Goal: Task Accomplishment & Management: Use online tool/utility

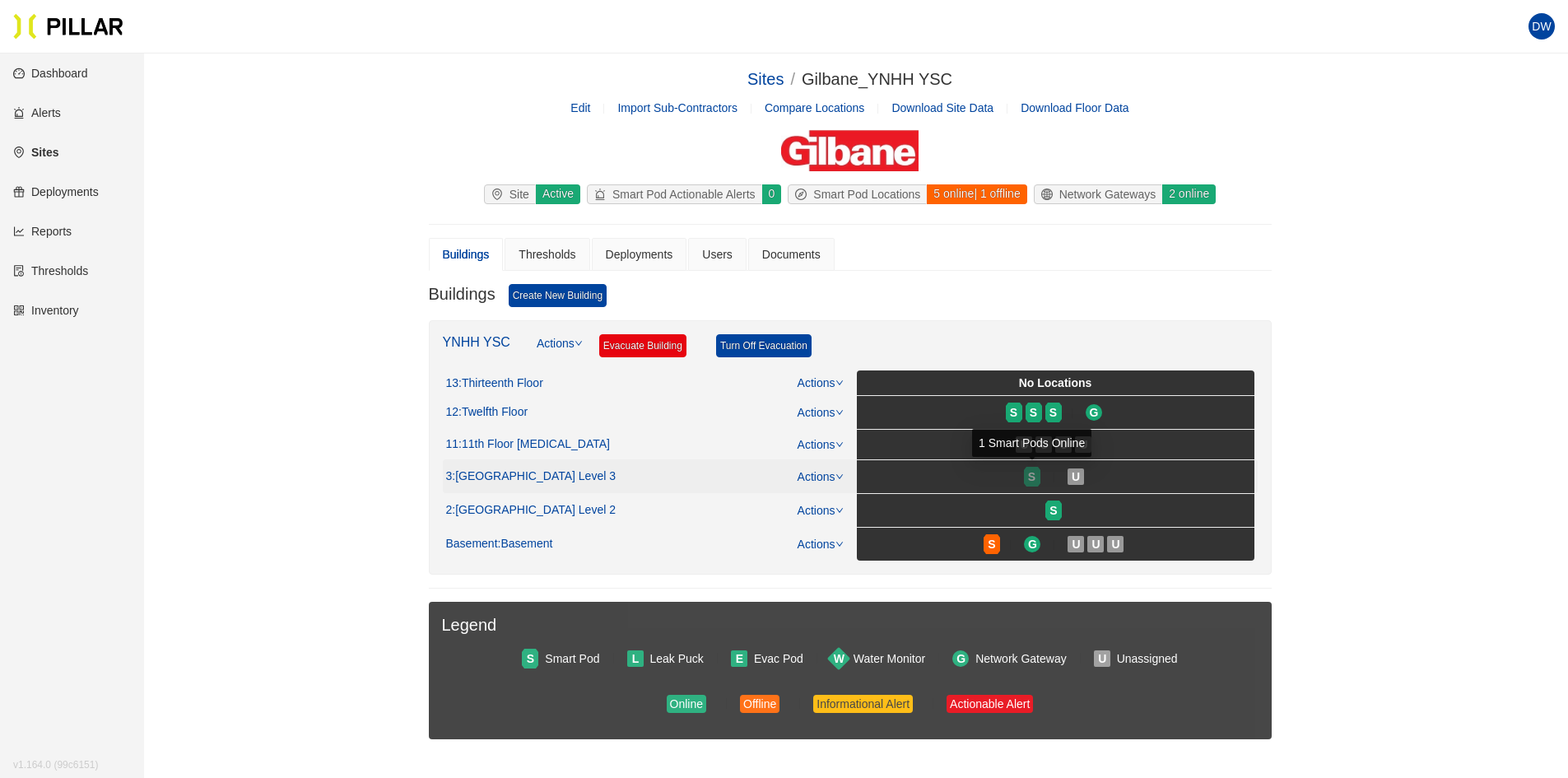
click at [1025, 476] on div "S" at bounding box center [1032, 476] width 17 height 13
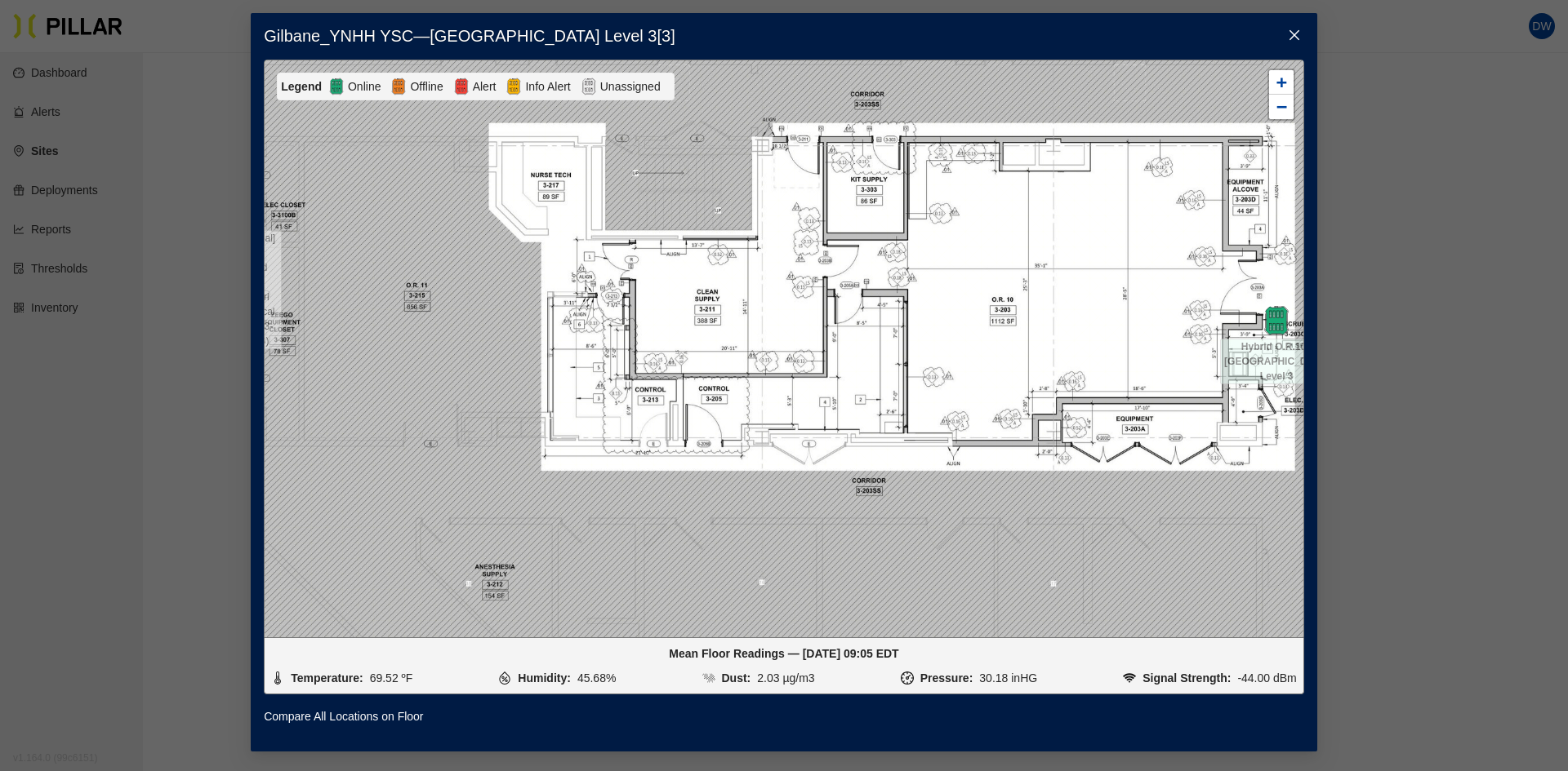
click at [1286, 31] on span "Close" at bounding box center [1294, 35] width 45 height 45
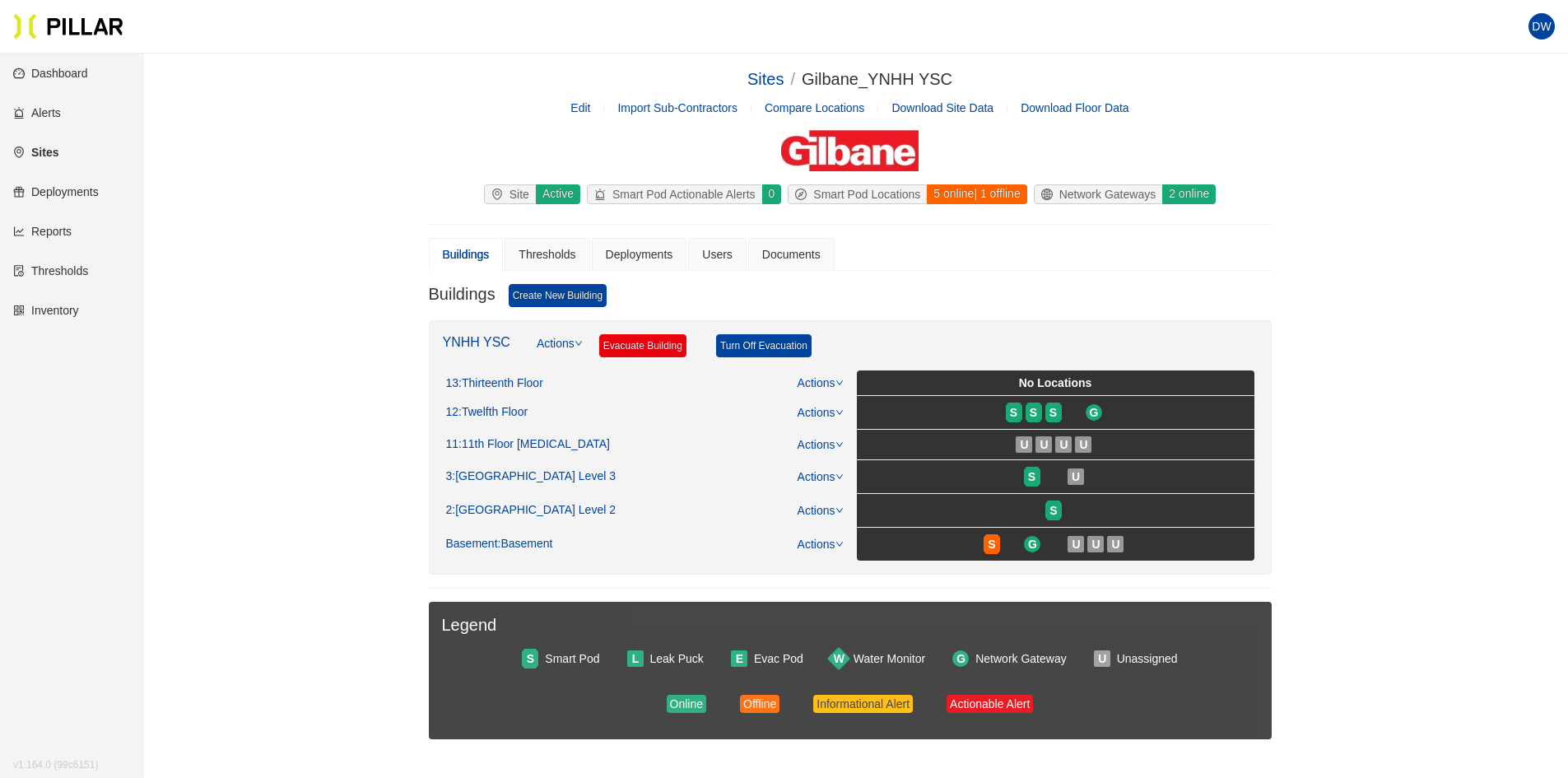
click at [70, 225] on link "Reports" at bounding box center [42, 231] width 59 height 13
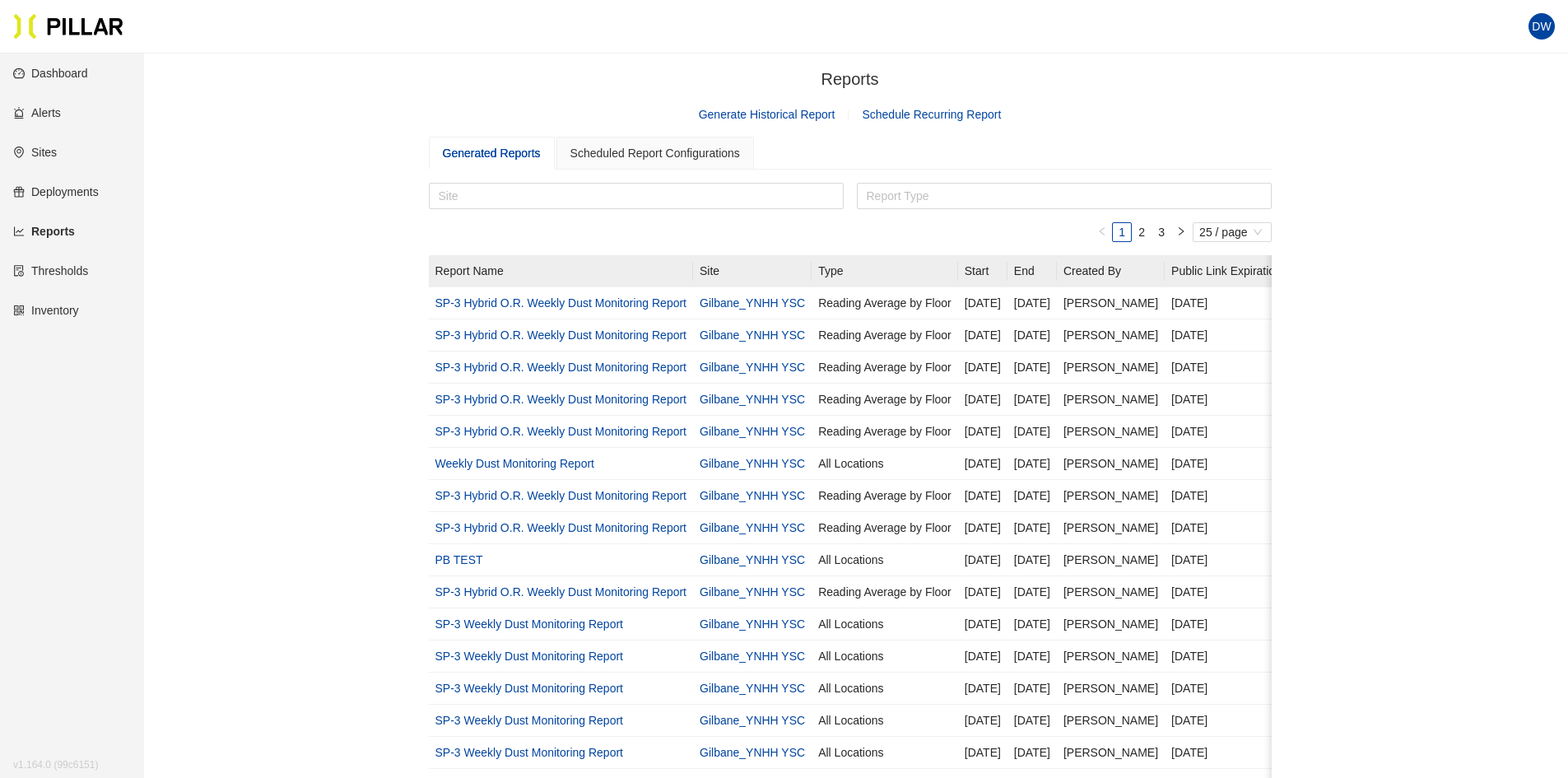
click at [805, 118] on link "Generate Historical Report" at bounding box center [768, 114] width 137 height 13
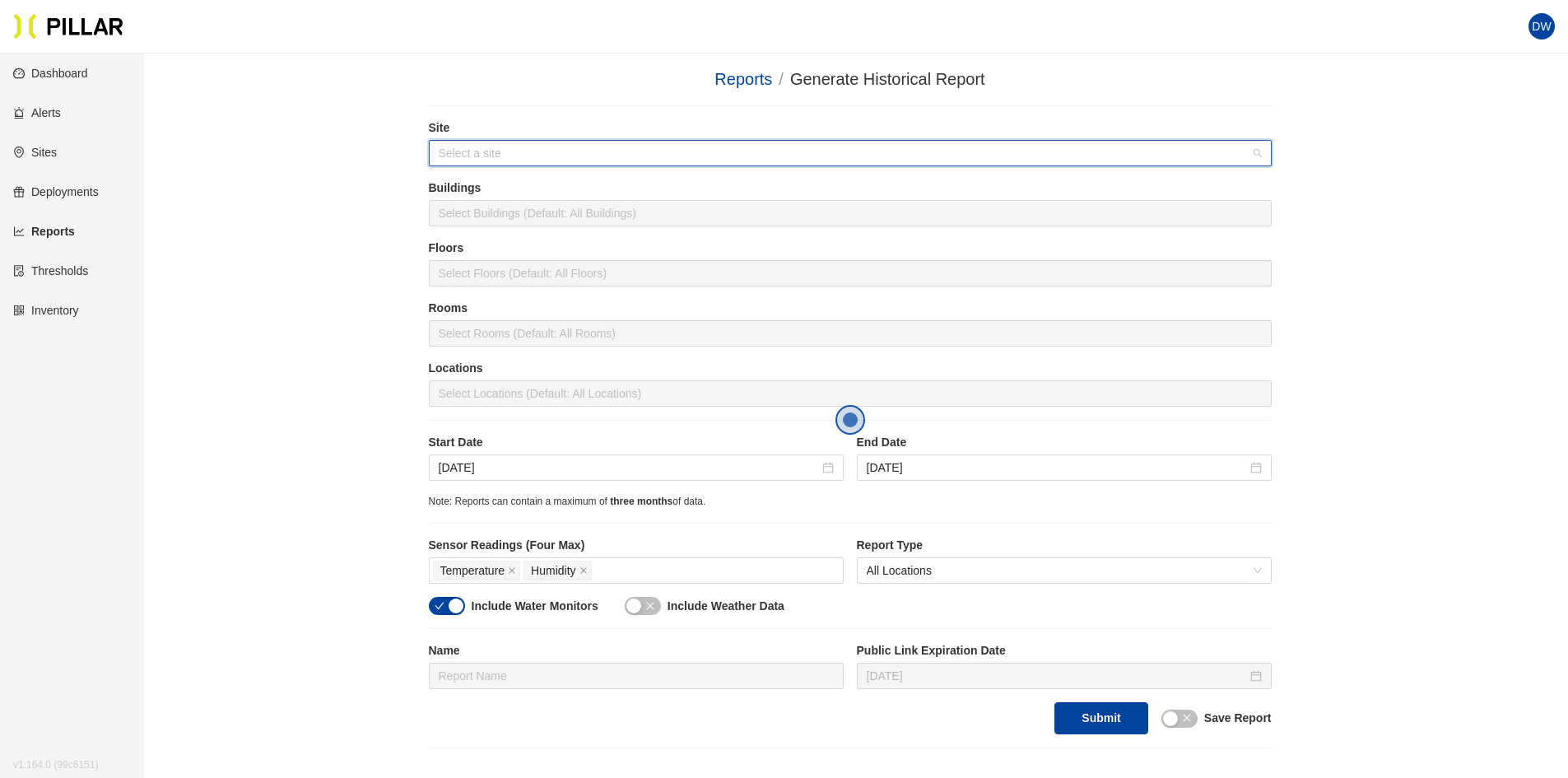
click at [467, 160] on input "search" at bounding box center [844, 153] width 811 height 25
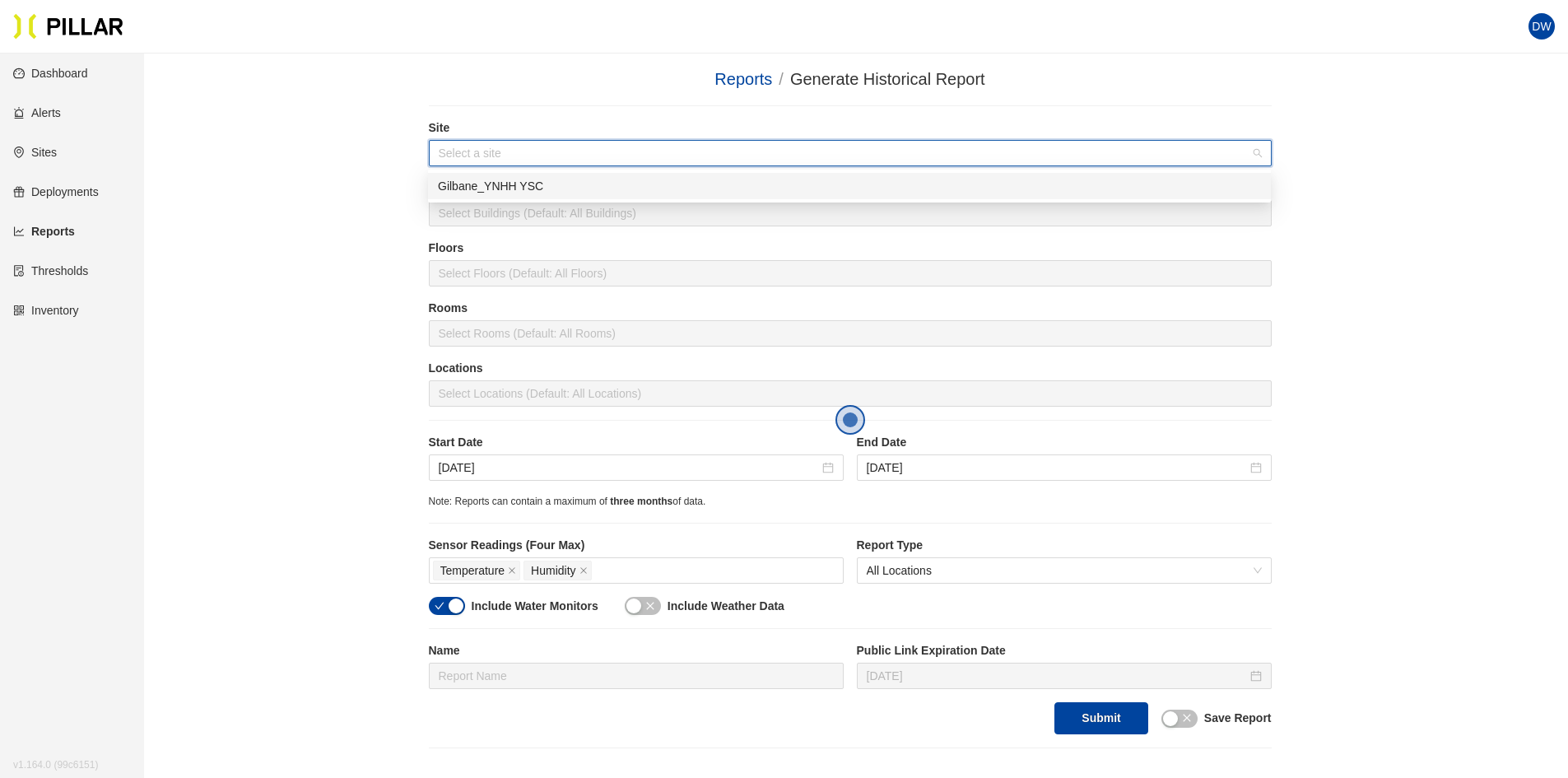
click at [501, 182] on div "Gilbane_YNHH YSC" at bounding box center [850, 186] width 823 height 18
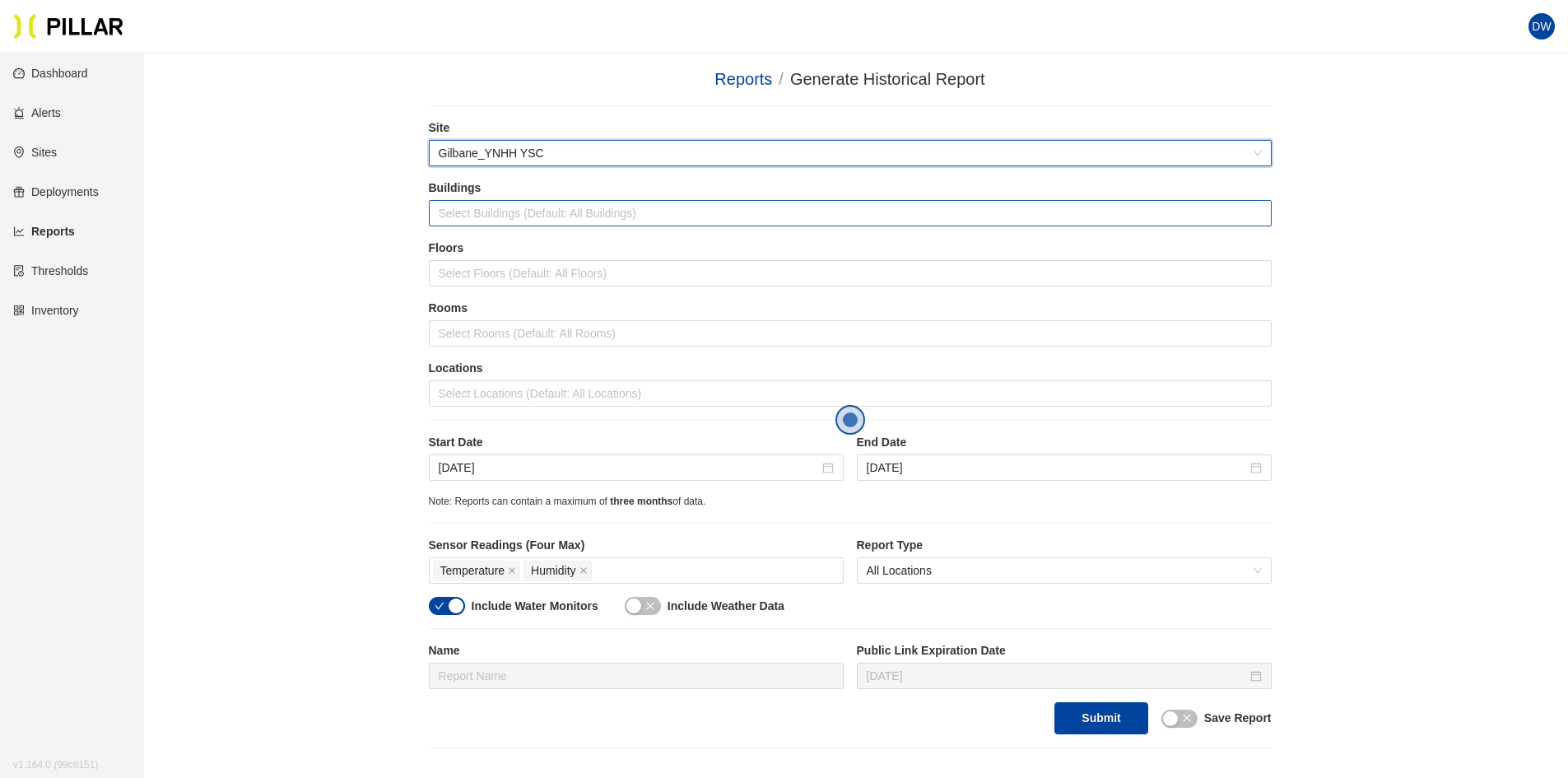
click at [498, 203] on div "Select Buildings (Default: All Buildings)" at bounding box center [850, 213] width 843 height 27
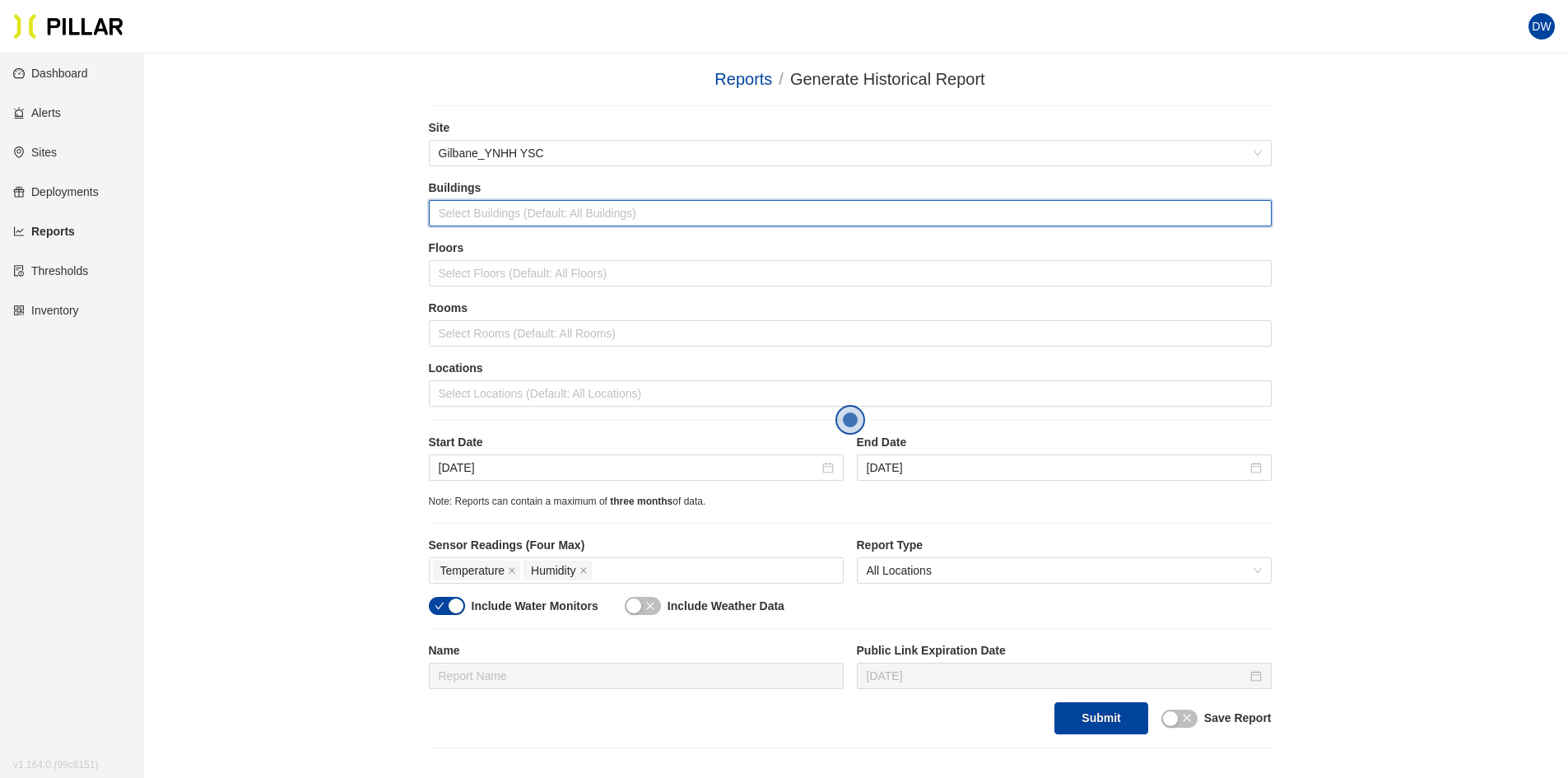
click at [497, 209] on div at bounding box center [851, 212] width 835 height 23
click at [496, 237] on div "Buildings Select Buildings (Default: All Buildings)" at bounding box center [850, 209] width 843 height 61
click at [487, 215] on div at bounding box center [851, 212] width 835 height 23
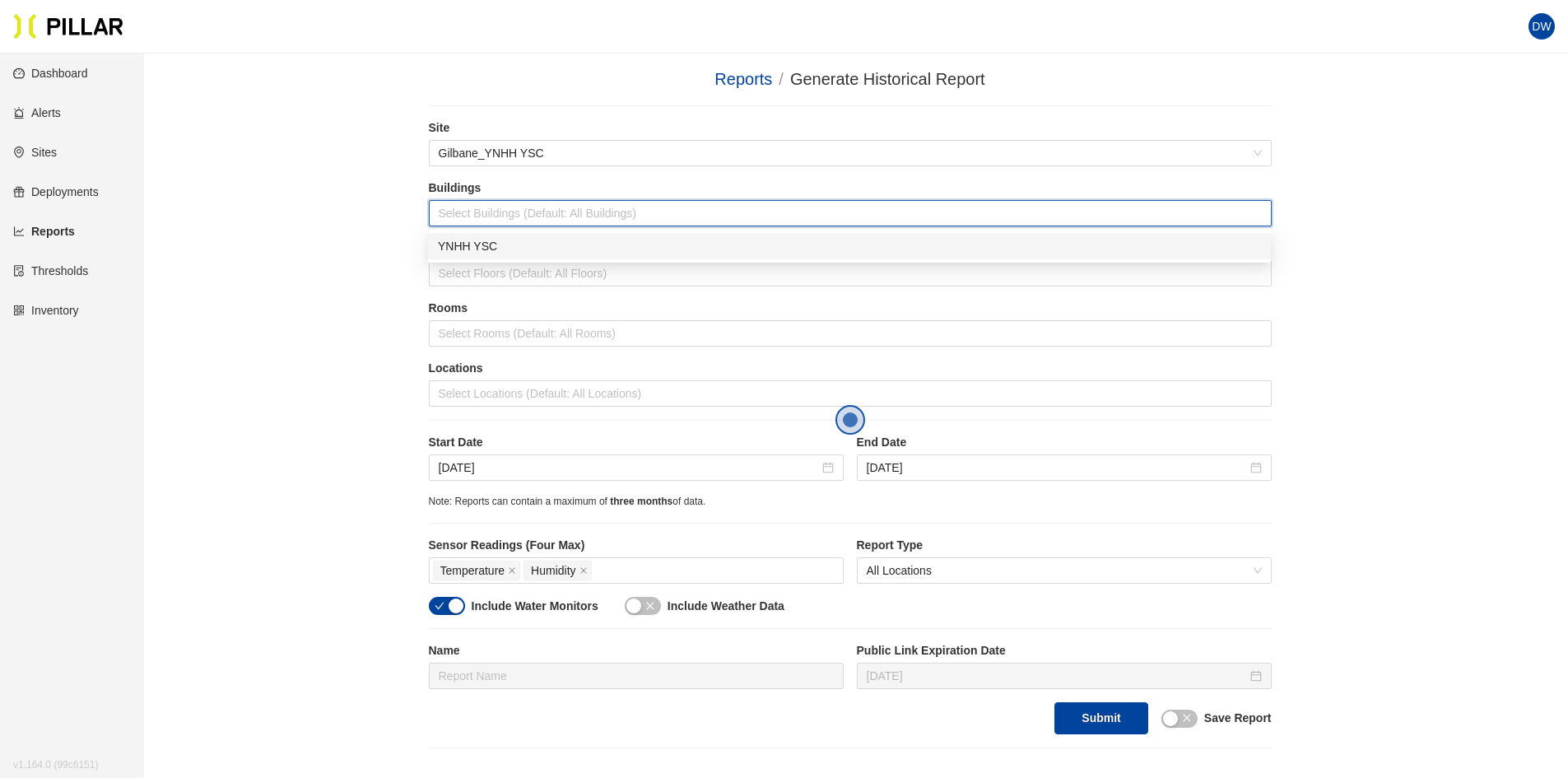
click at [488, 237] on div "YNHH YSC" at bounding box center [850, 246] width 843 height 27
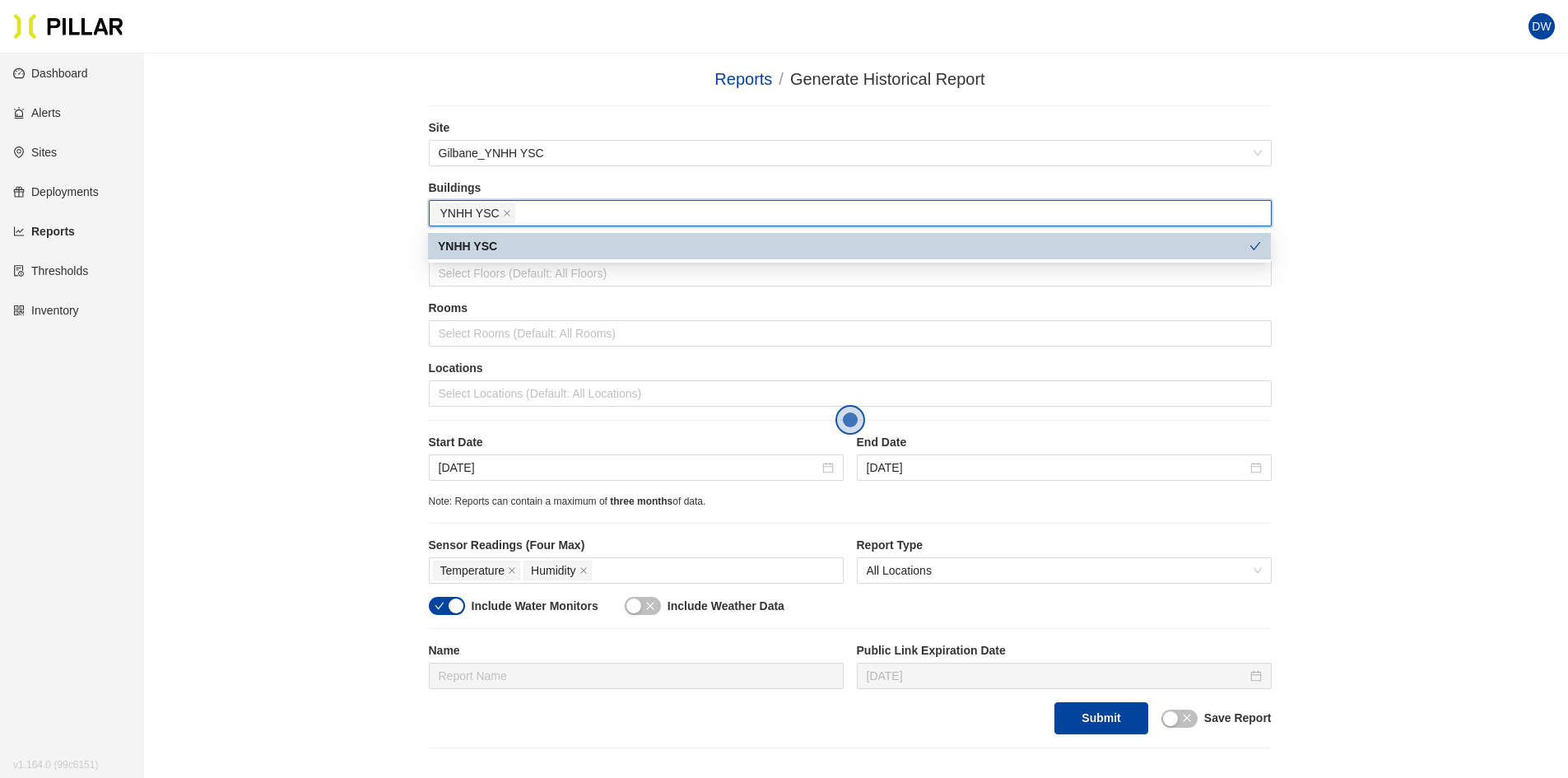
click at [483, 256] on div "YNHH YSC" at bounding box center [850, 246] width 843 height 27
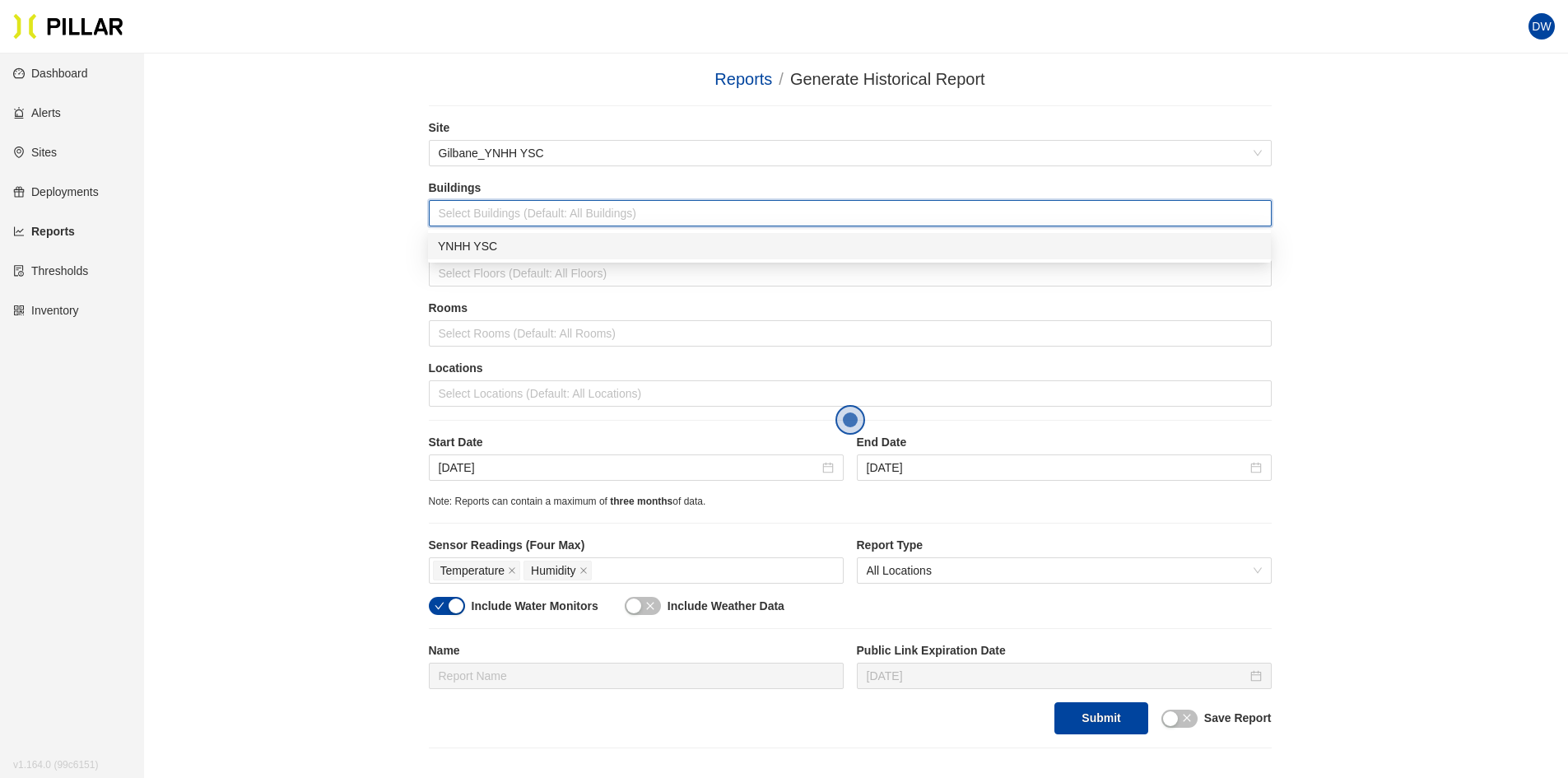
click at [482, 239] on div "YNHH YSC" at bounding box center [850, 246] width 823 height 18
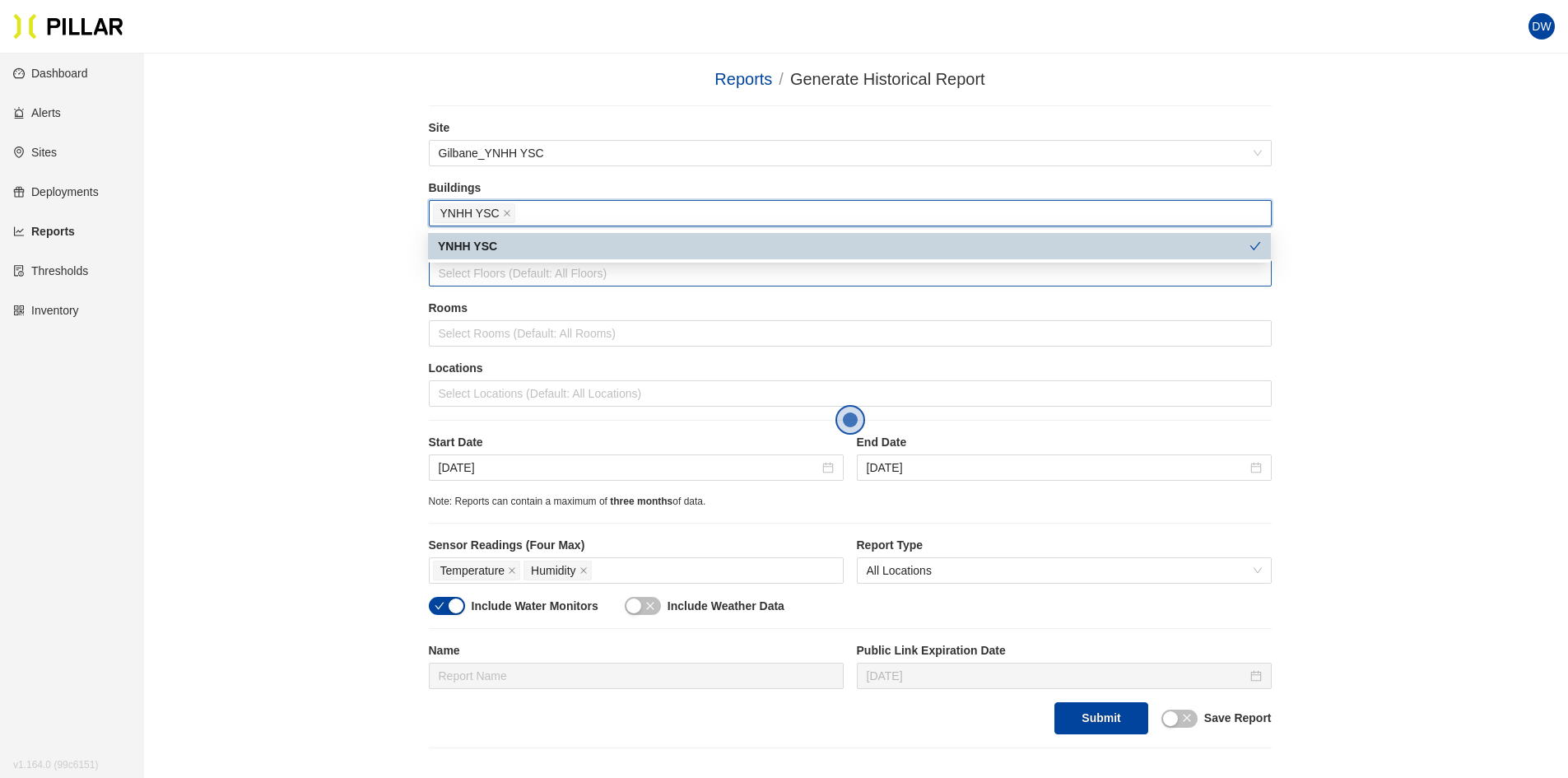
click at [482, 269] on div at bounding box center [851, 273] width 835 height 23
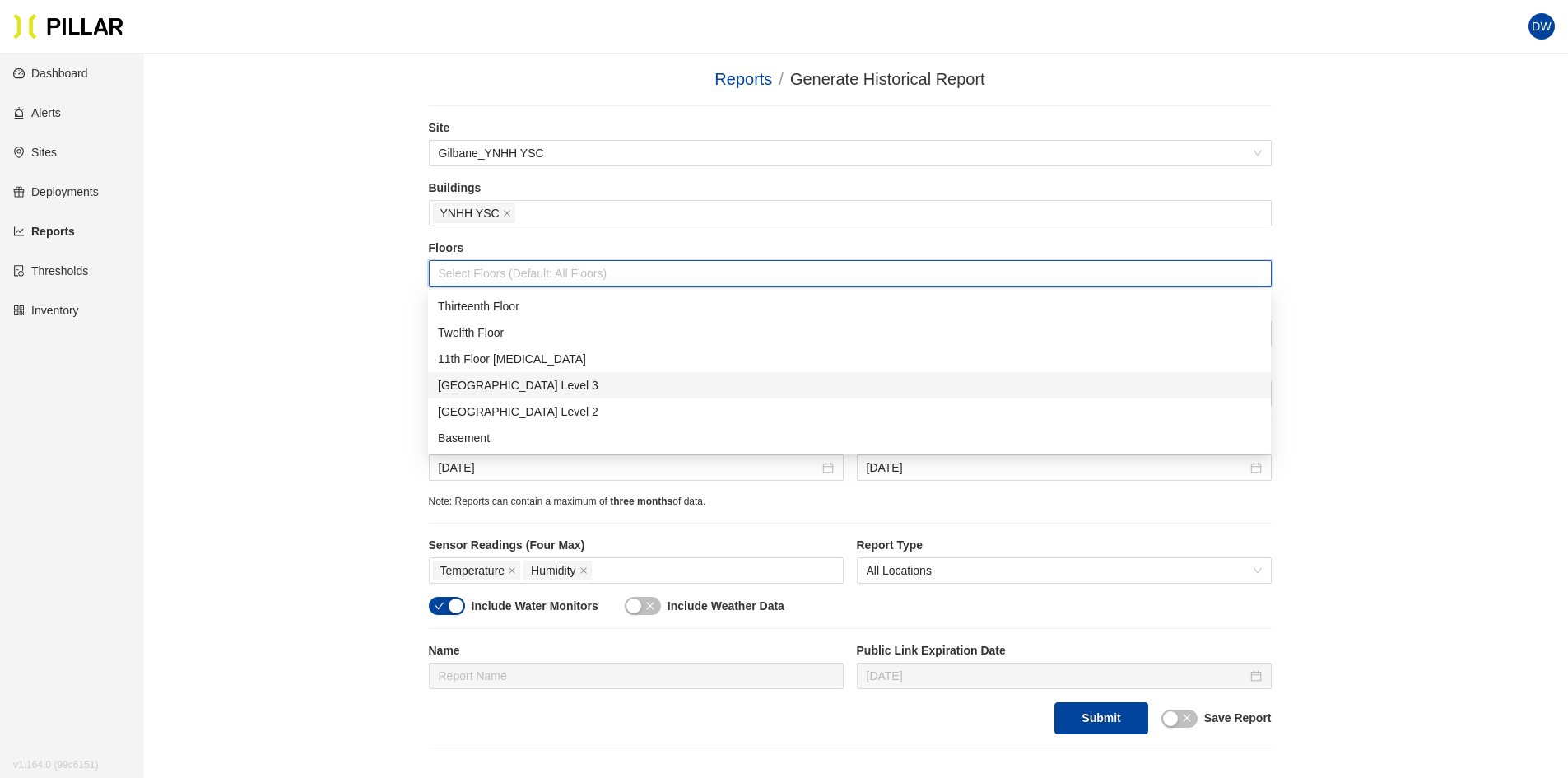
click at [506, 388] on div "[GEOGRAPHIC_DATA] Level 3" at bounding box center [850, 385] width 823 height 18
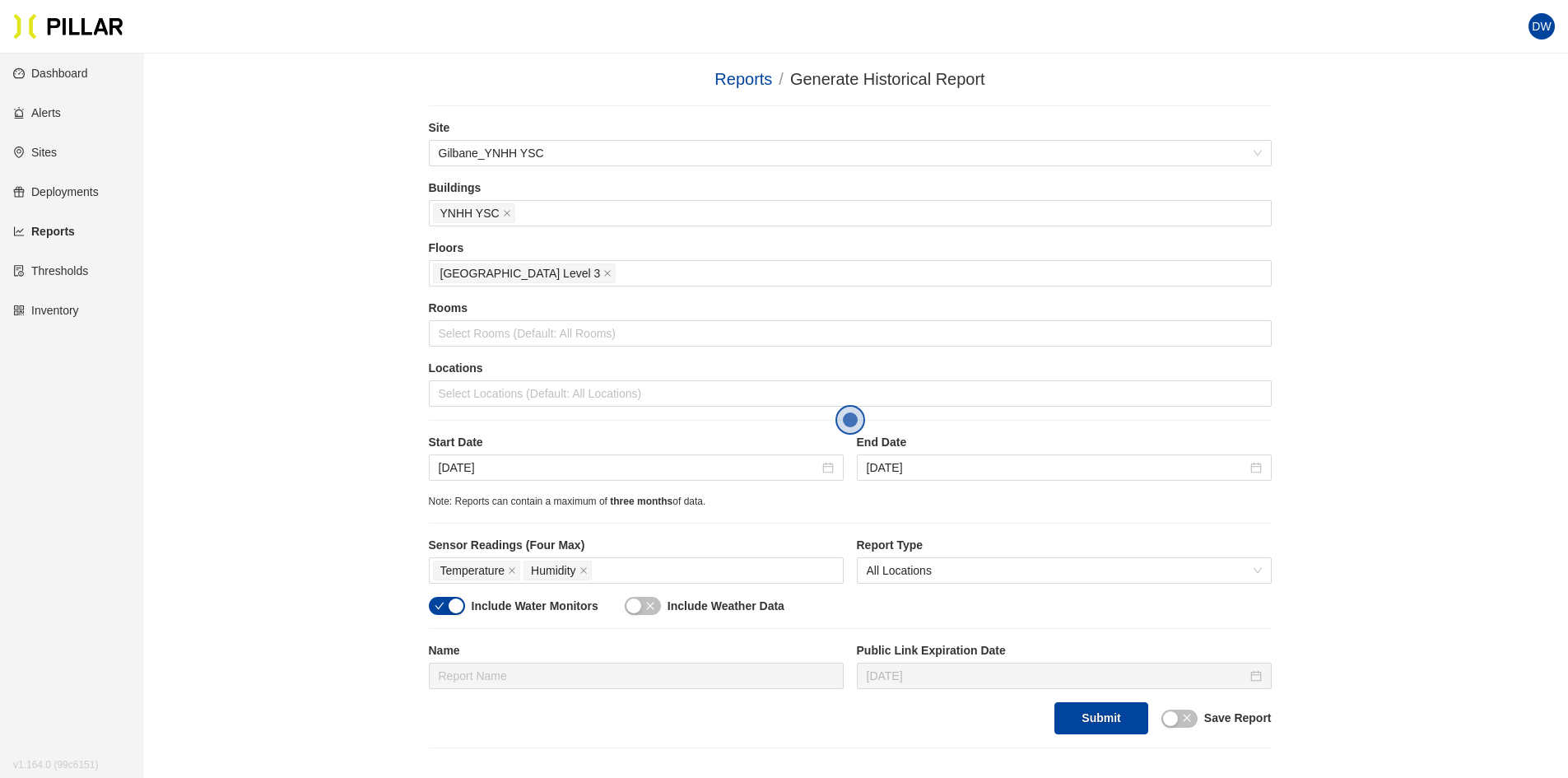
click at [239, 239] on div "Reports / Generate Historical Report / Site Gilbane_YNHH YSC Buildings YNHH YSC…" at bounding box center [850, 407] width 1331 height 682
click at [451, 334] on div at bounding box center [851, 333] width 835 height 23
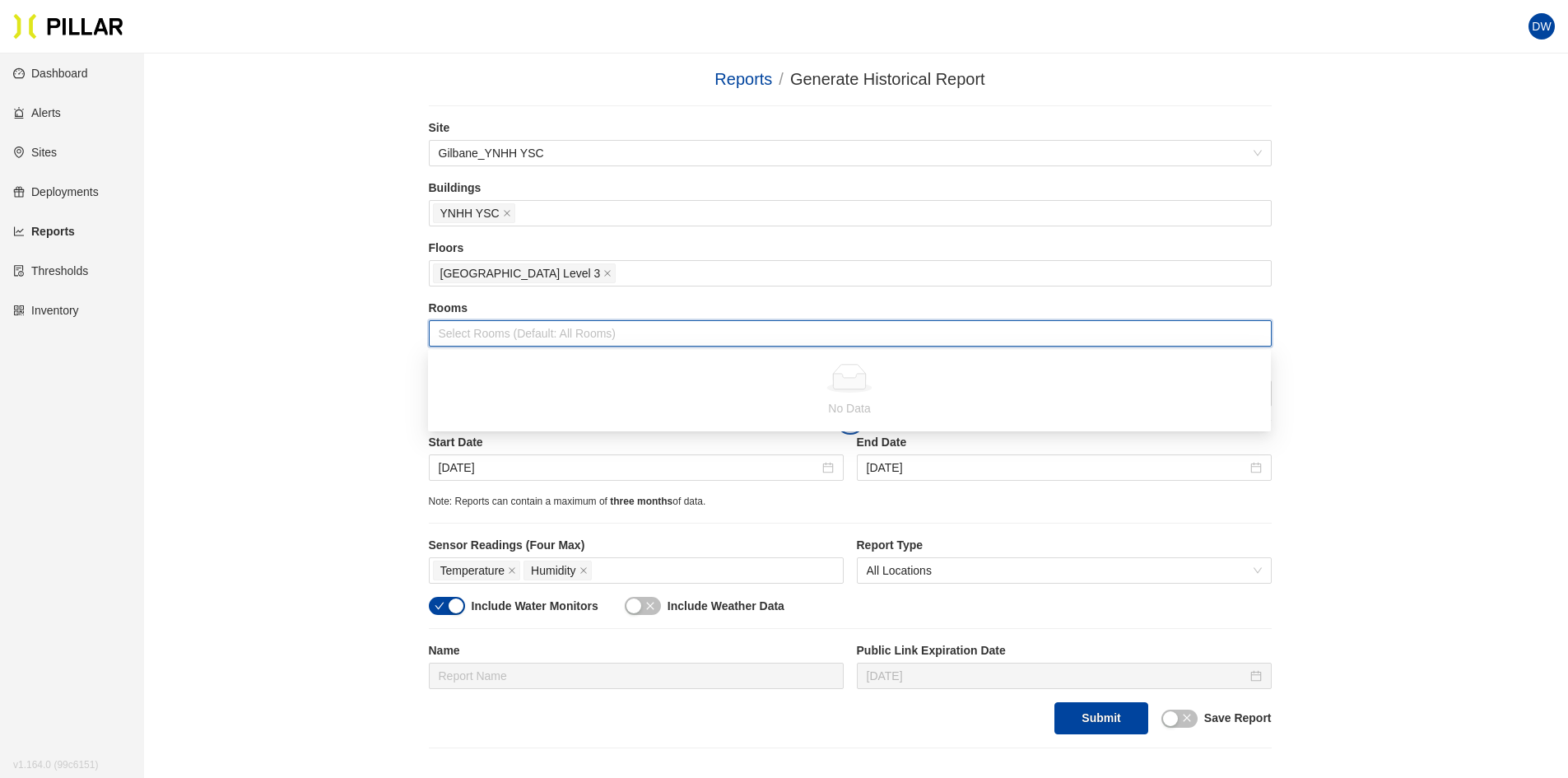
click at [345, 271] on div "Reports / Generate Historical Report / Site Gilbane_YNHH YSC Buildings YNHH YSC…" at bounding box center [850, 407] width 1331 height 682
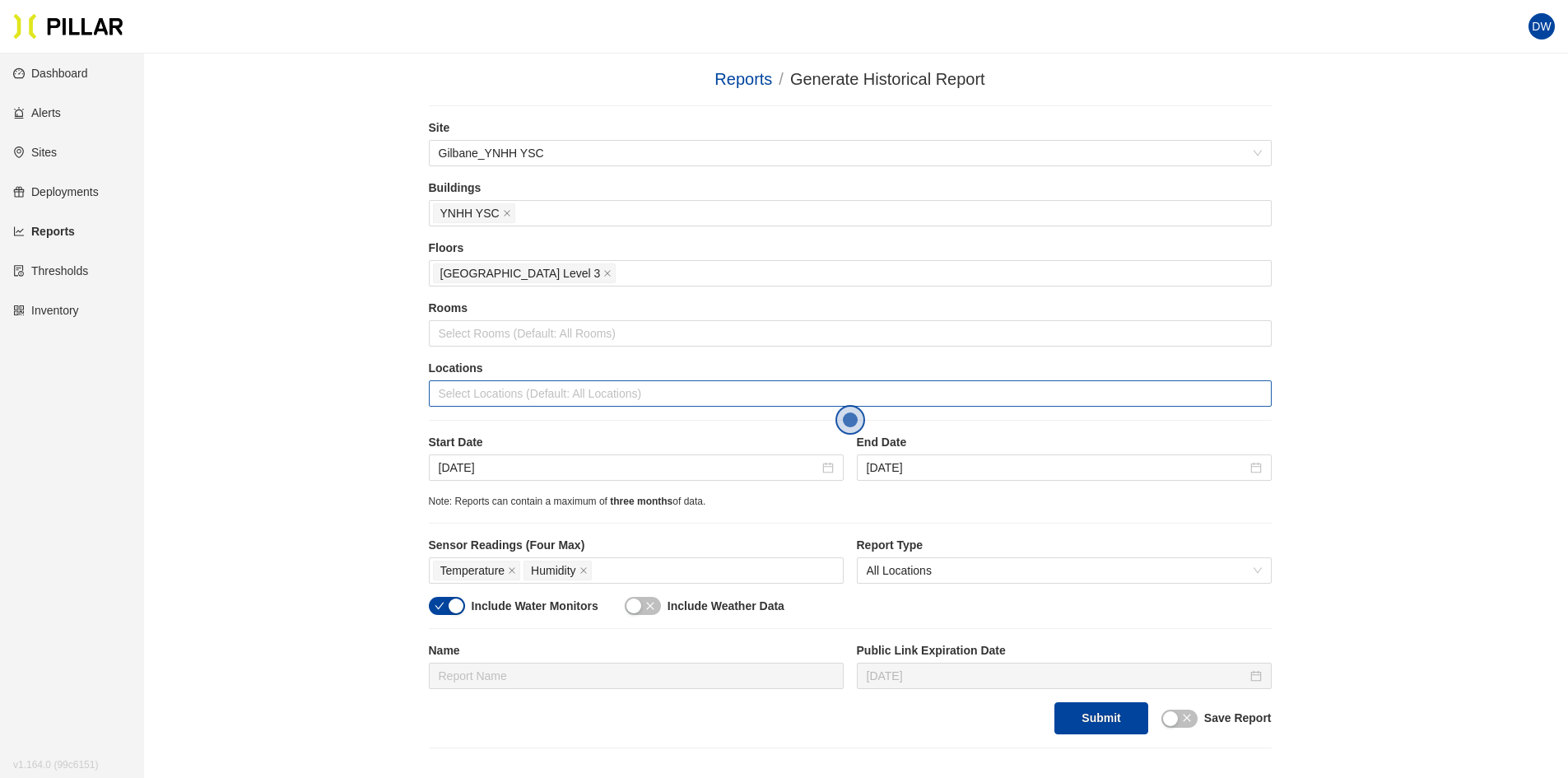
click at [458, 384] on div at bounding box center [851, 393] width 835 height 23
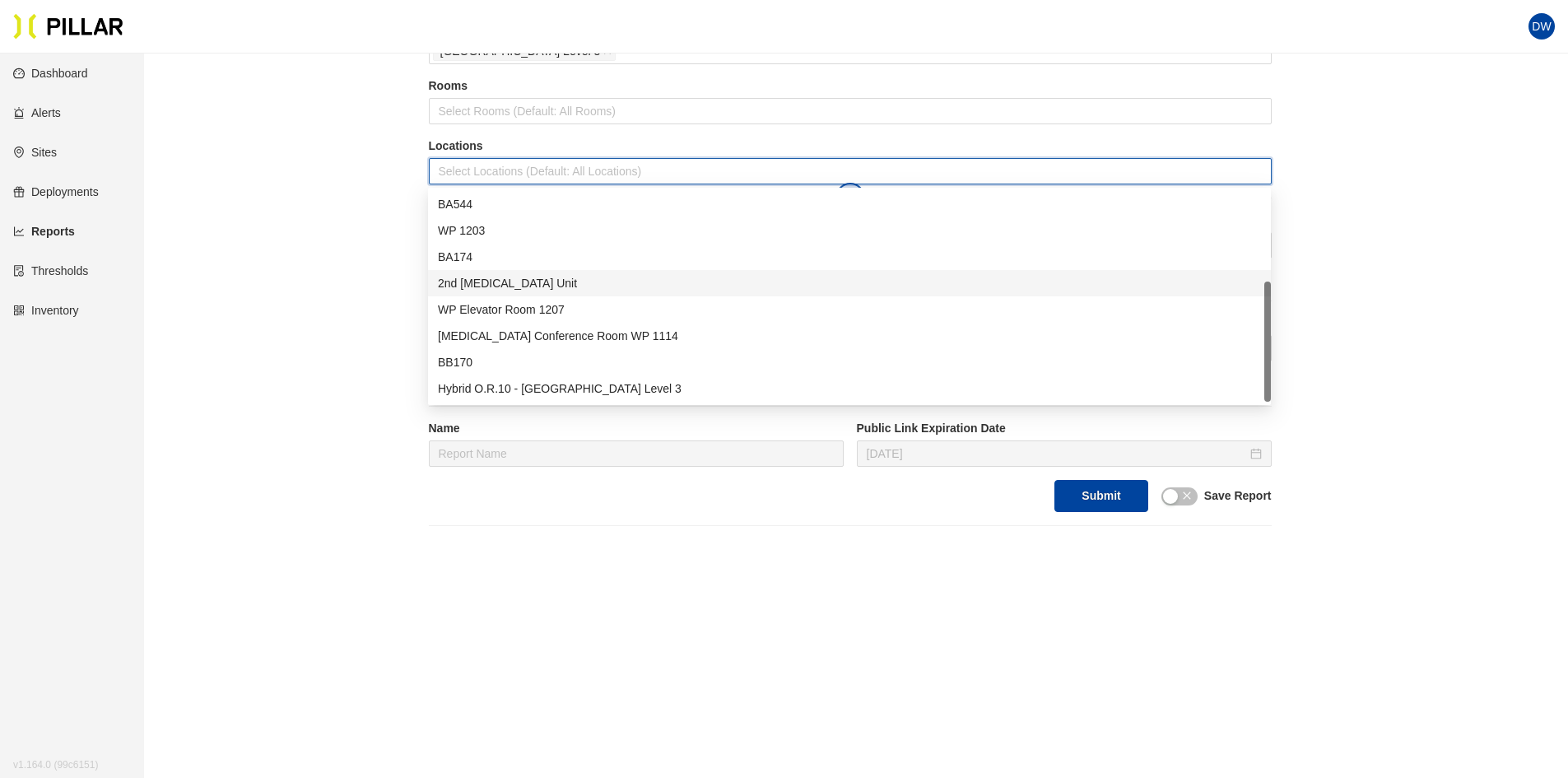
scroll to position [234, 0]
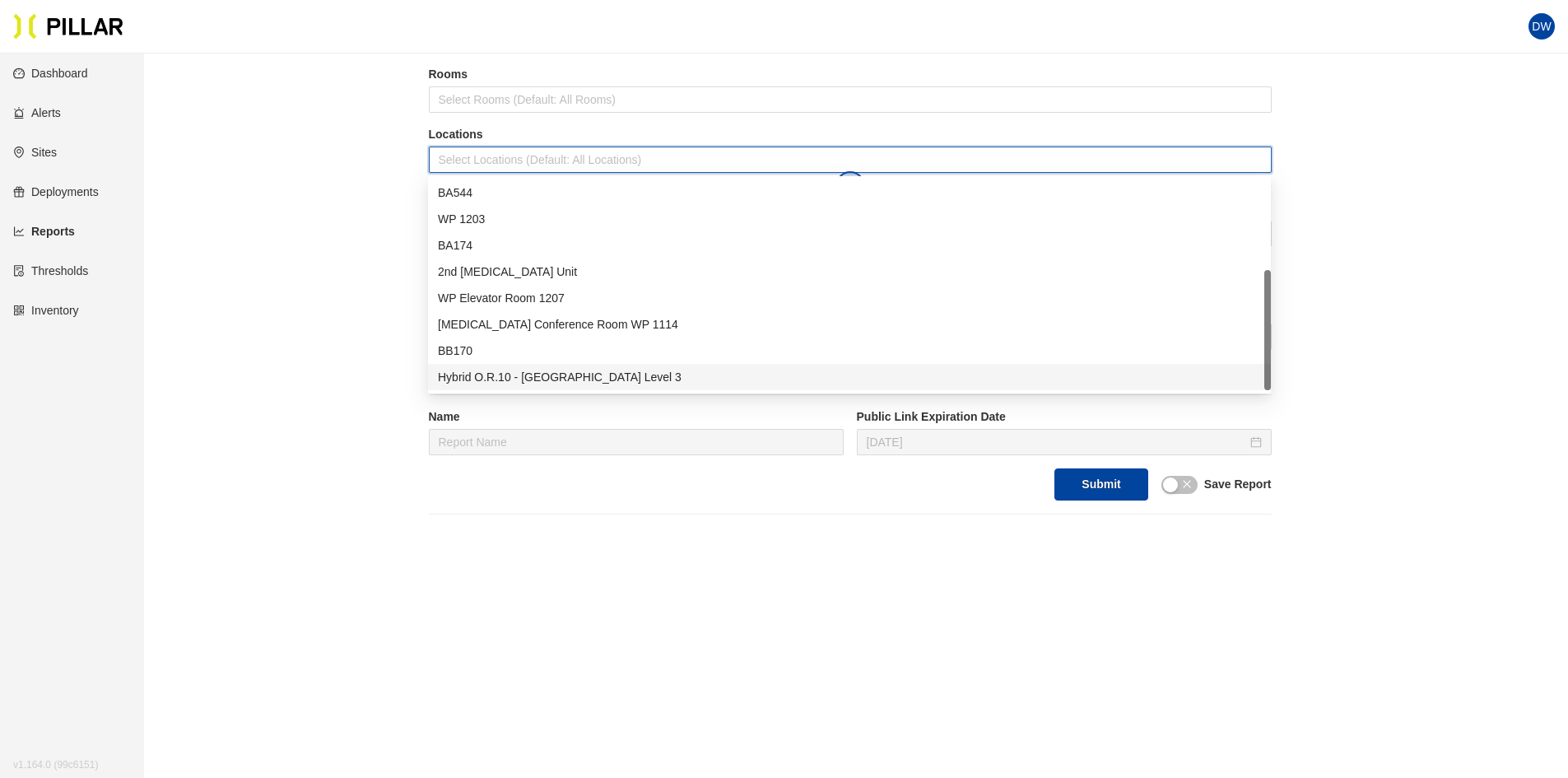
click at [579, 372] on div "Hybrid O.R.10 - [GEOGRAPHIC_DATA] Level 3" at bounding box center [850, 377] width 823 height 18
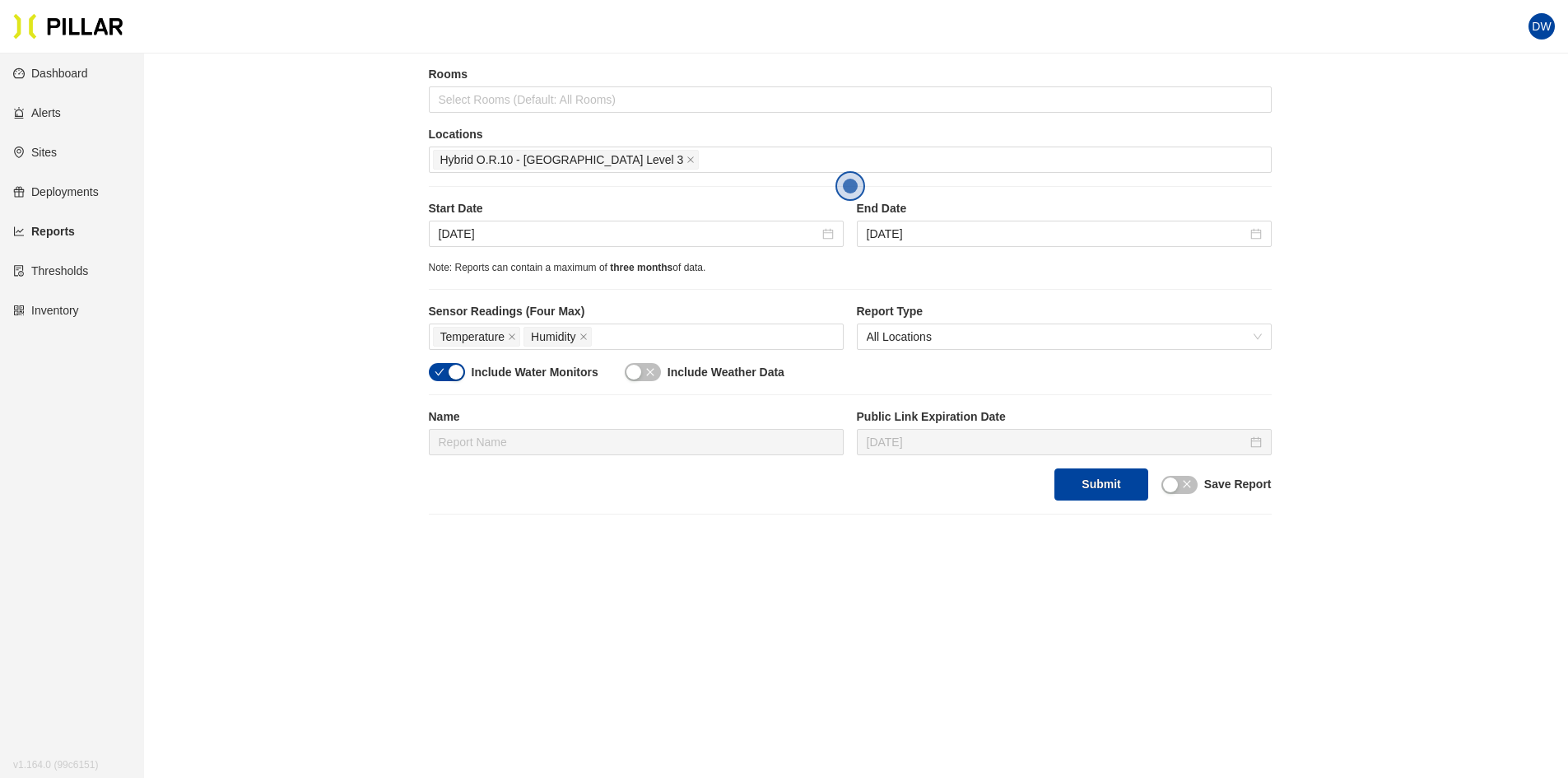
click at [289, 297] on div "Reports / Generate Historical Report / Site Gilbane_YNHH YSC Buildings YNHH YSC…" at bounding box center [850, 173] width 1331 height 682
click at [568, 228] on input "[DATE]" at bounding box center [628, 234] width 380 height 18
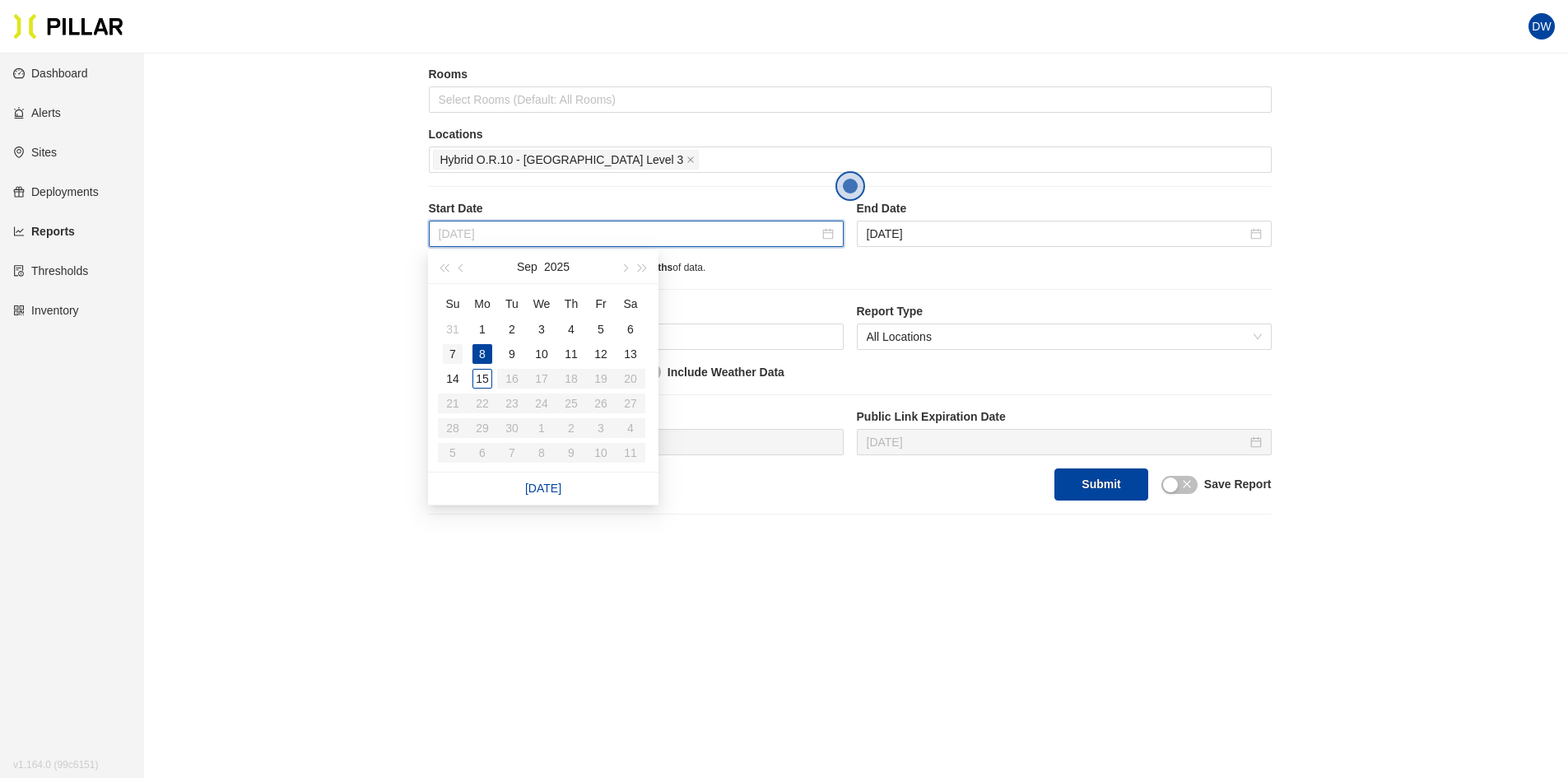
type input "[DATE]"
click at [455, 355] on div "7" at bounding box center [453, 354] width 20 height 20
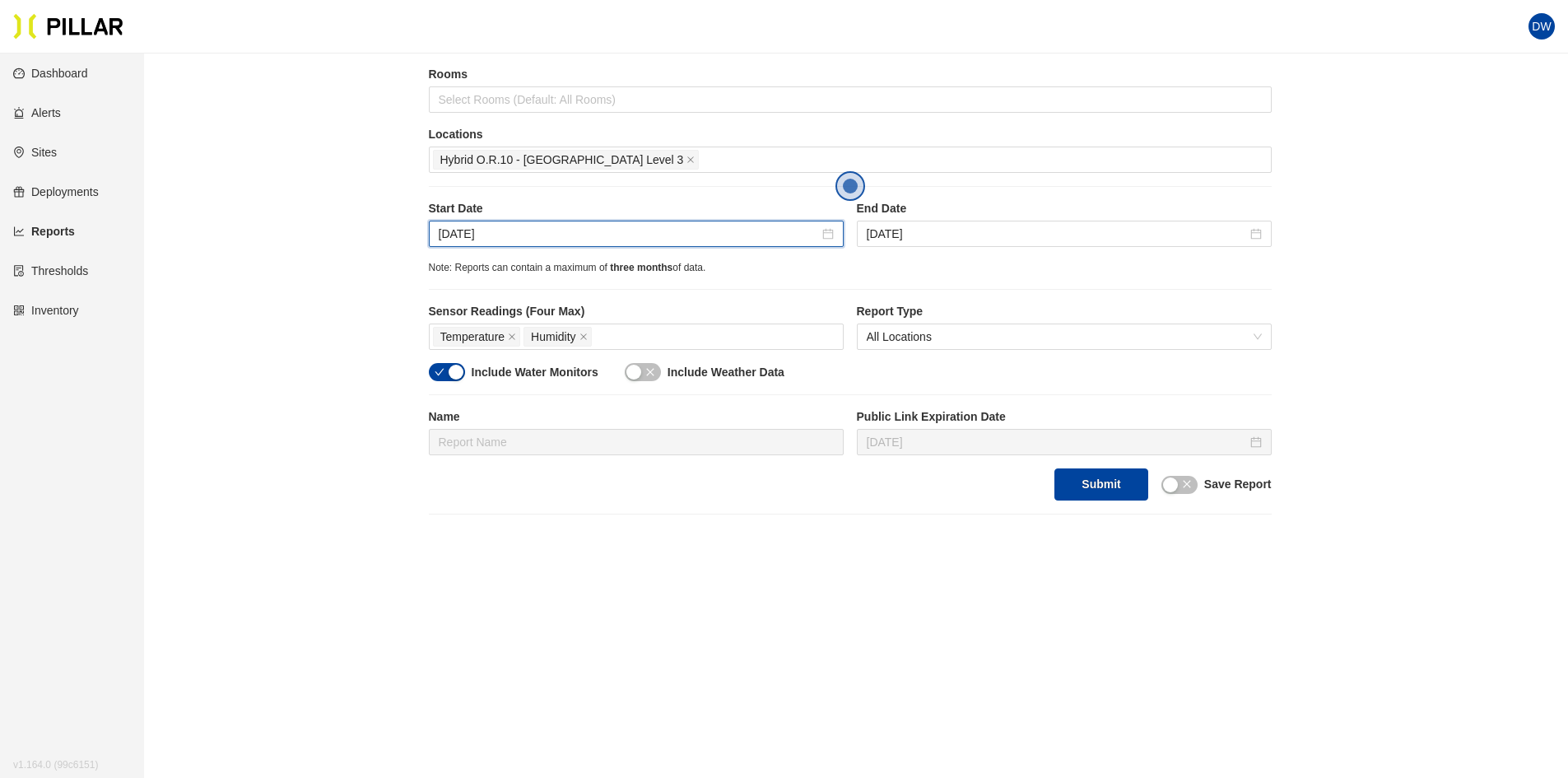
click at [554, 221] on div "[DATE]" at bounding box center [636, 233] width 415 height 27
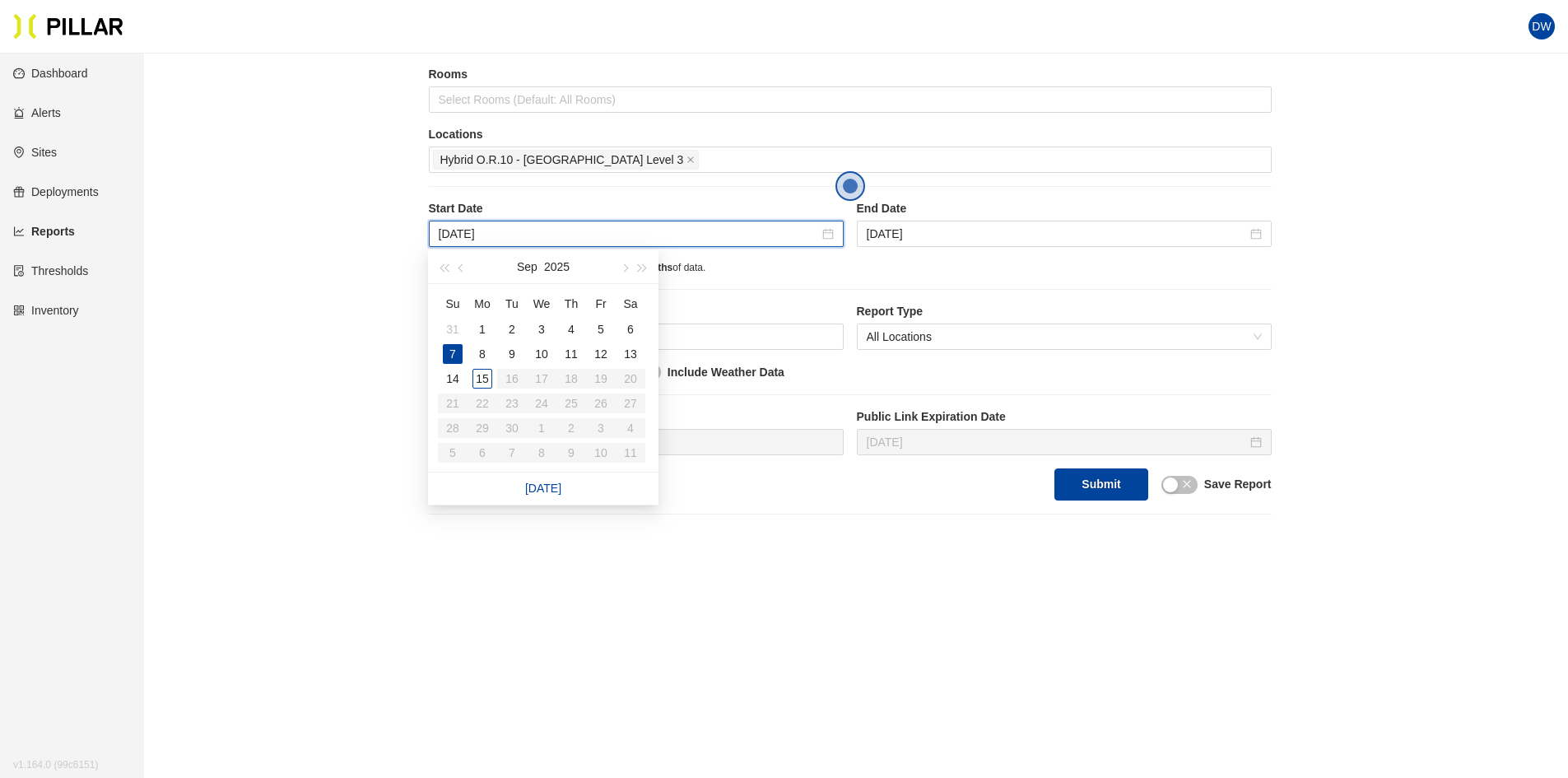
click at [965, 220] on div "End Date [DATE]" at bounding box center [1064, 223] width 415 height 47
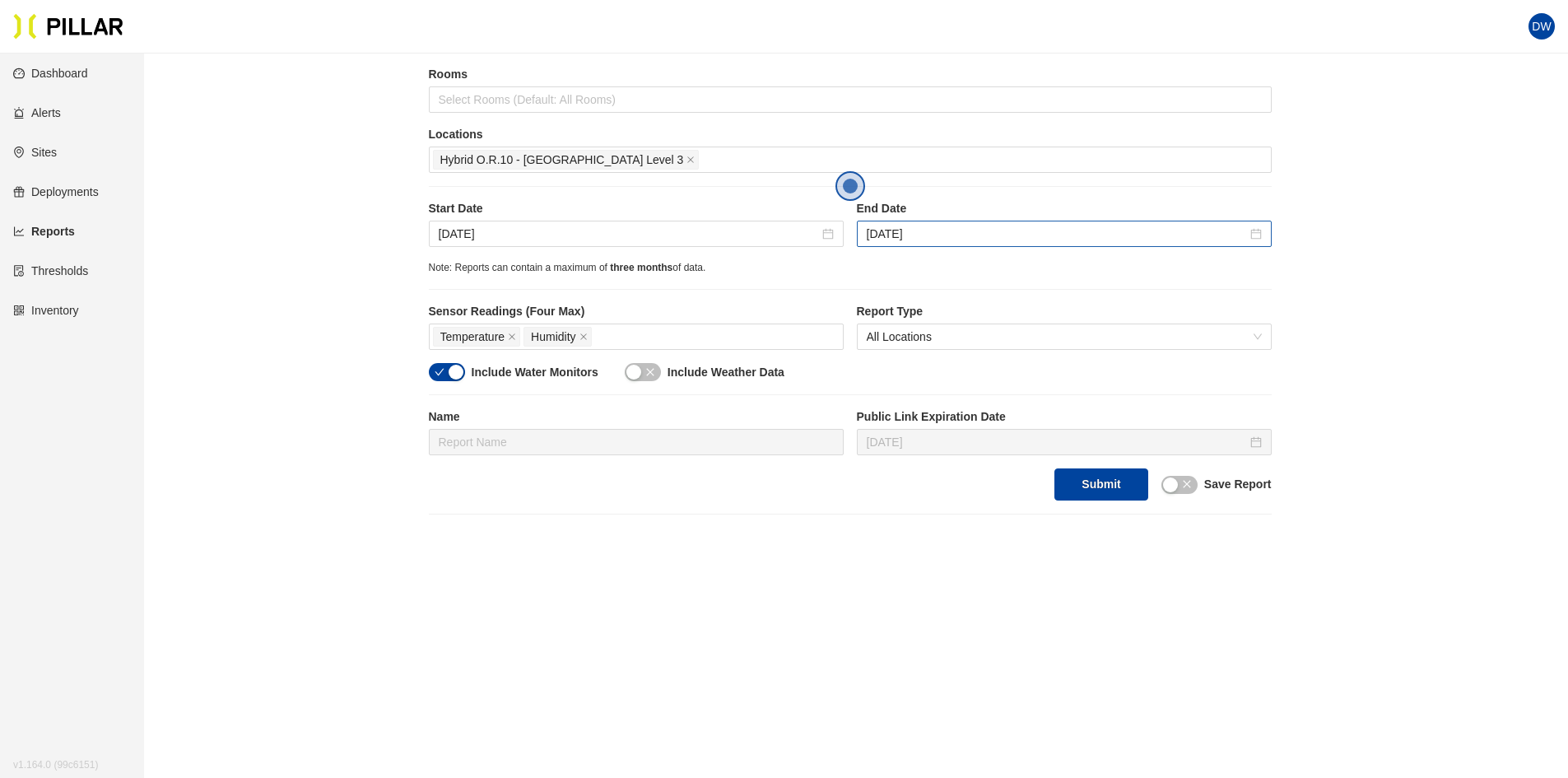
click at [950, 224] on div "[DATE]" at bounding box center [1064, 233] width 415 height 27
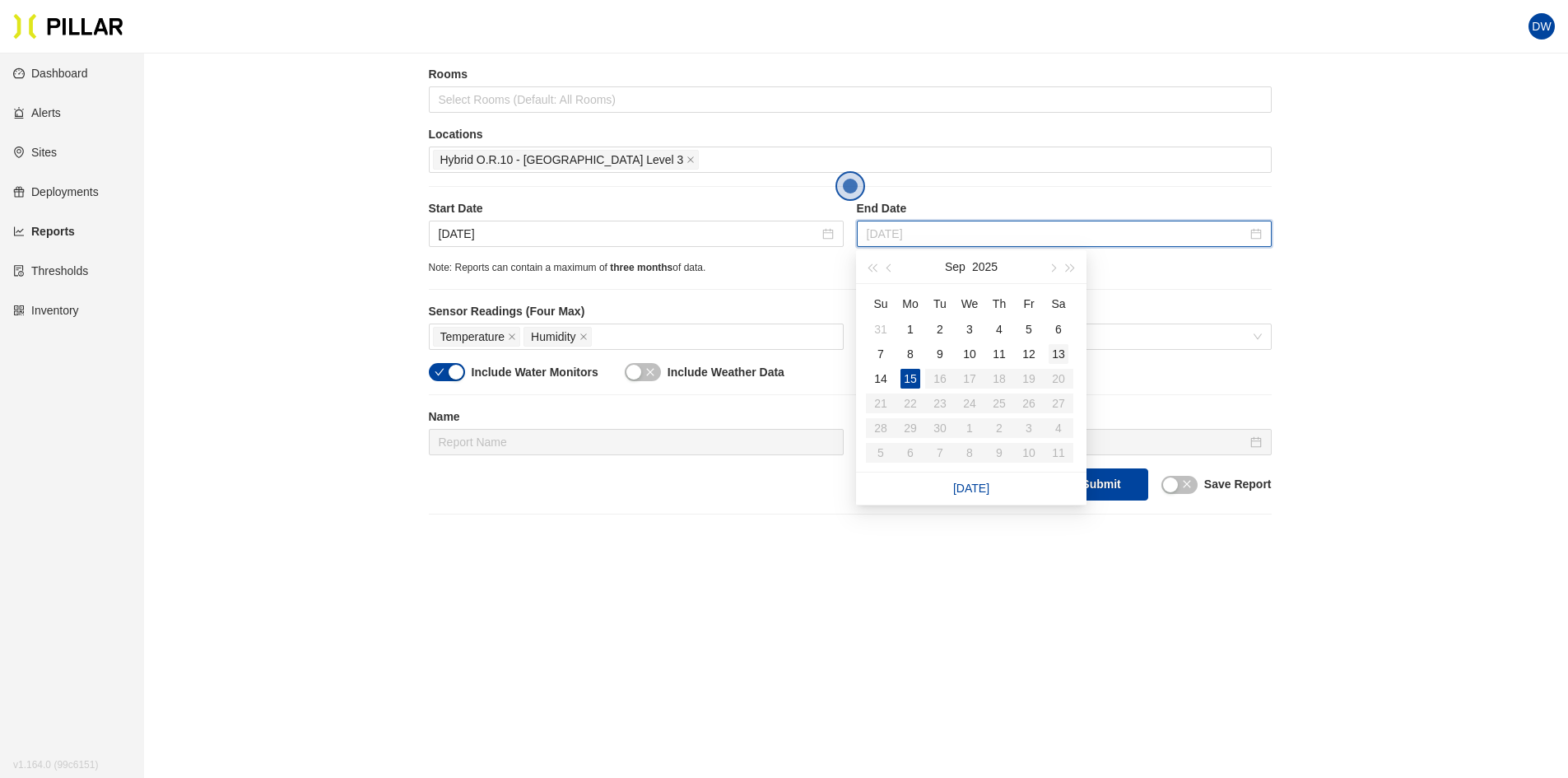
type input "[DATE]"
click at [1068, 352] on div "13" at bounding box center [1059, 354] width 20 height 20
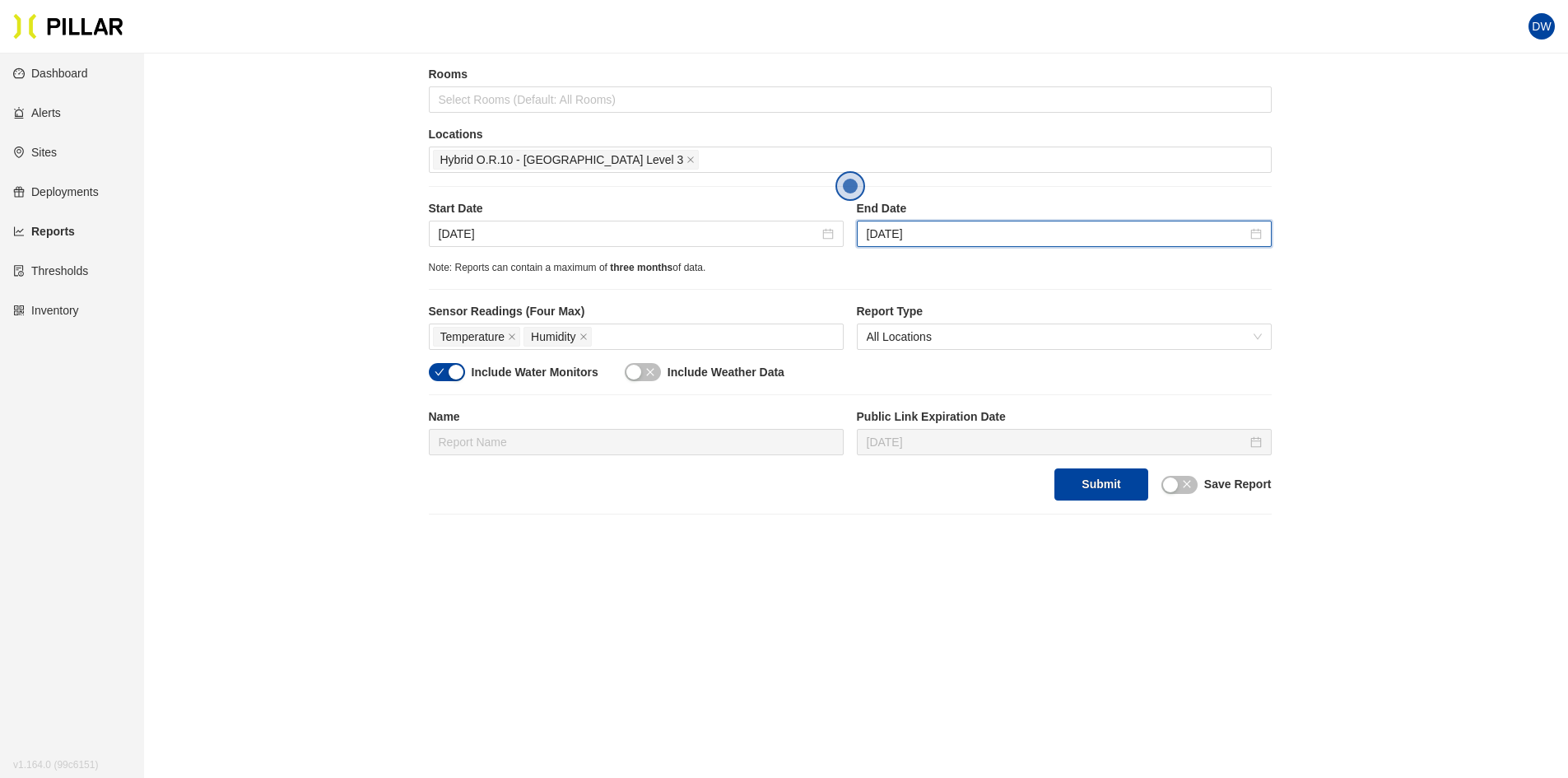
click at [359, 262] on div "Reports / Generate Historical Report / Site Gilbane_YNHH YSC Buildings YNHH YSC…" at bounding box center [850, 173] width 1331 height 682
click at [650, 330] on div "Temperature Humidity" at bounding box center [637, 336] width 407 height 23
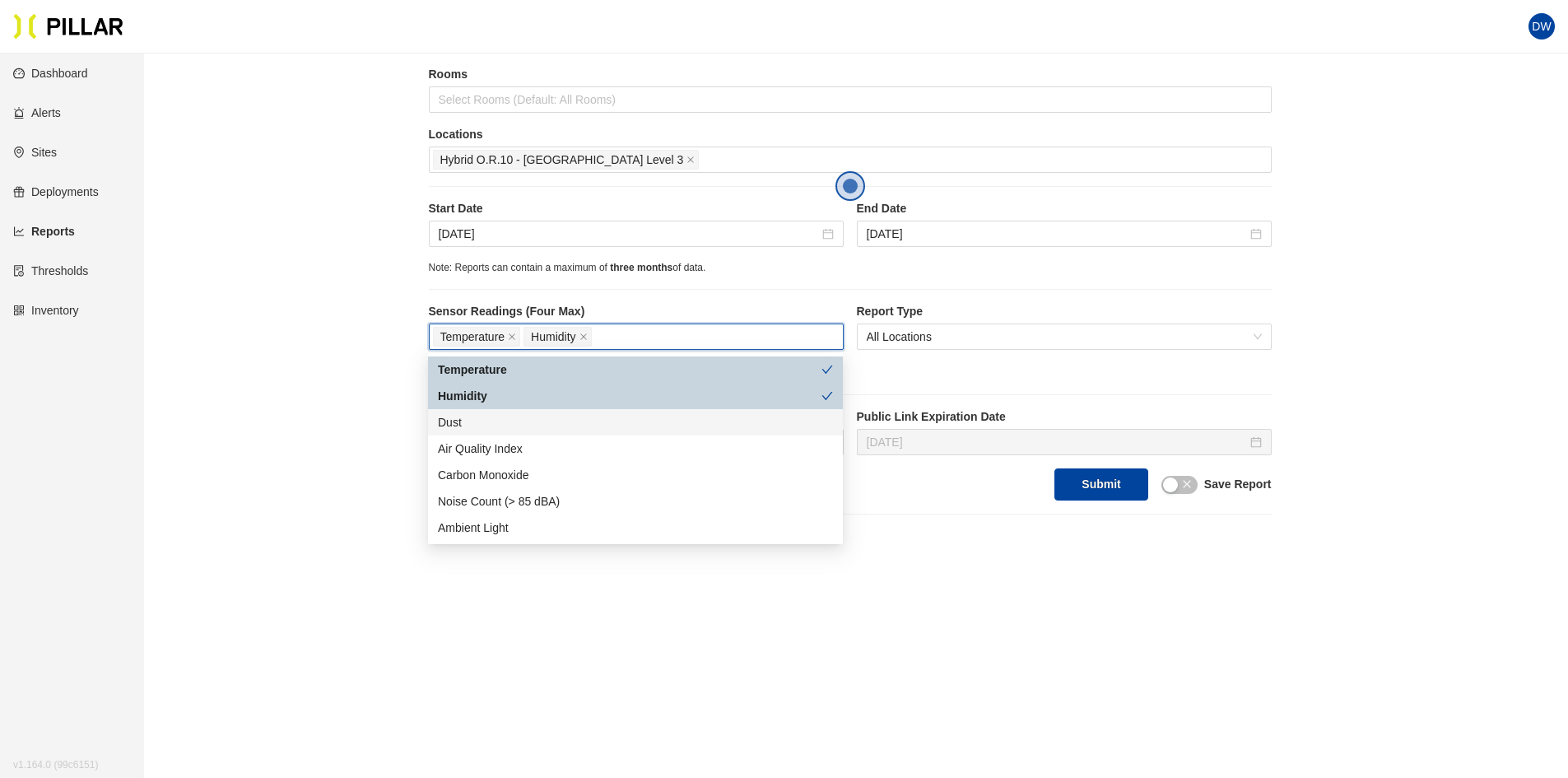
click at [520, 423] on div "Dust" at bounding box center [636, 423] width 395 height 18
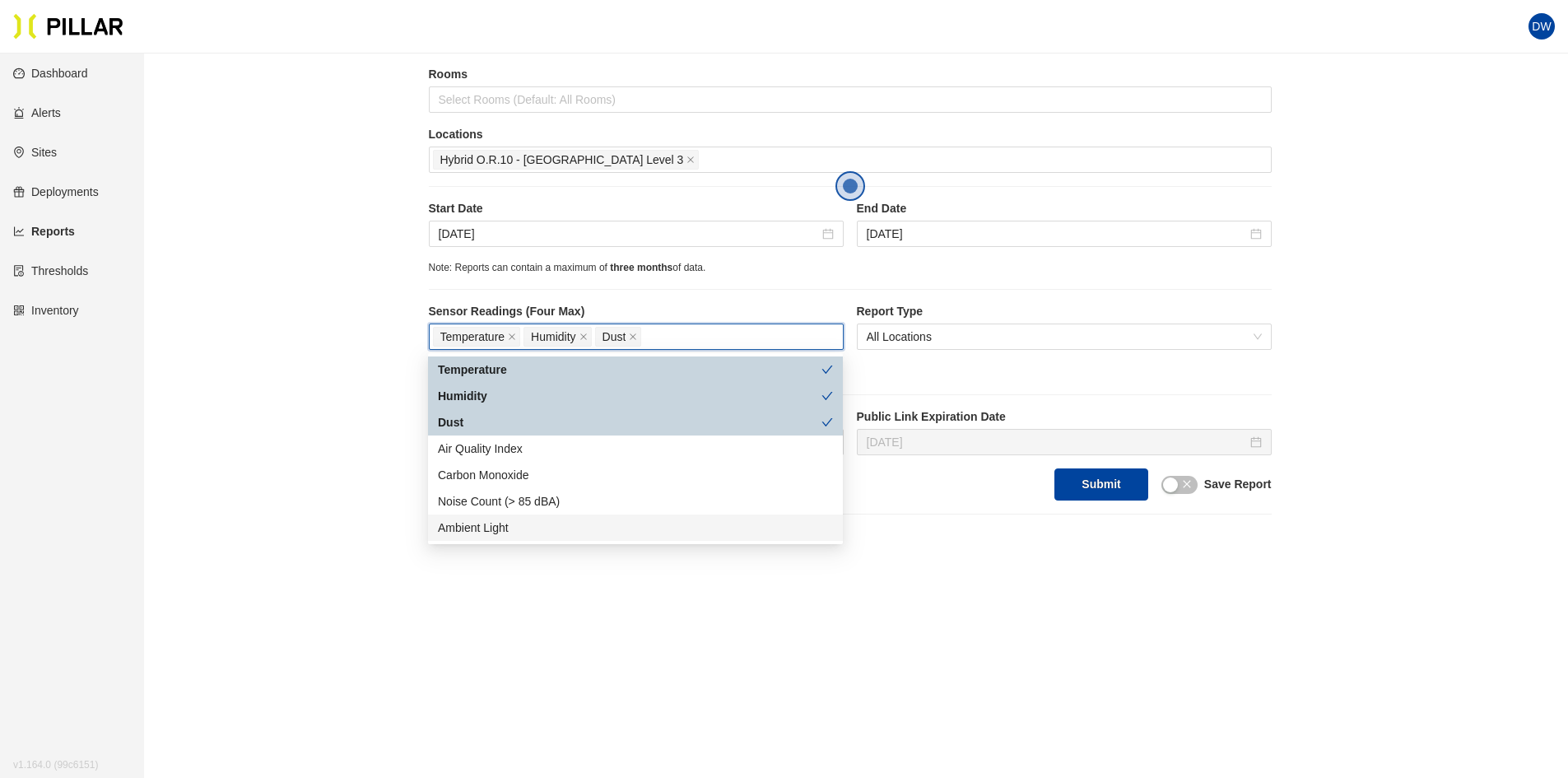
click at [732, 605] on main "Reports / Generate Historical Report / Site Gilbane_YNHH YSC Buildings YNHH YSC…" at bounding box center [784, 299] width 1568 height 959
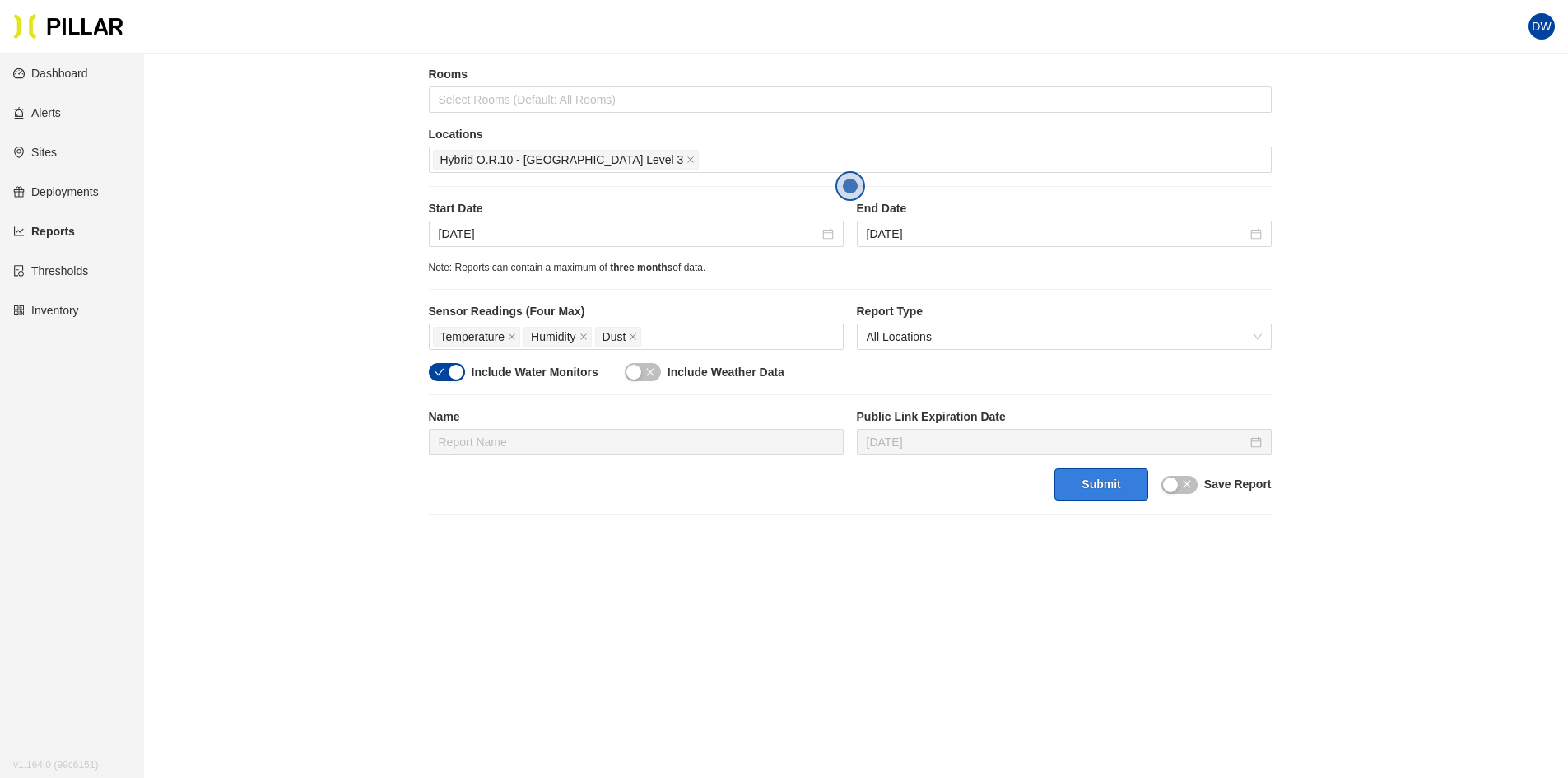
click at [1117, 470] on button "Submit" at bounding box center [1101, 484] width 93 height 32
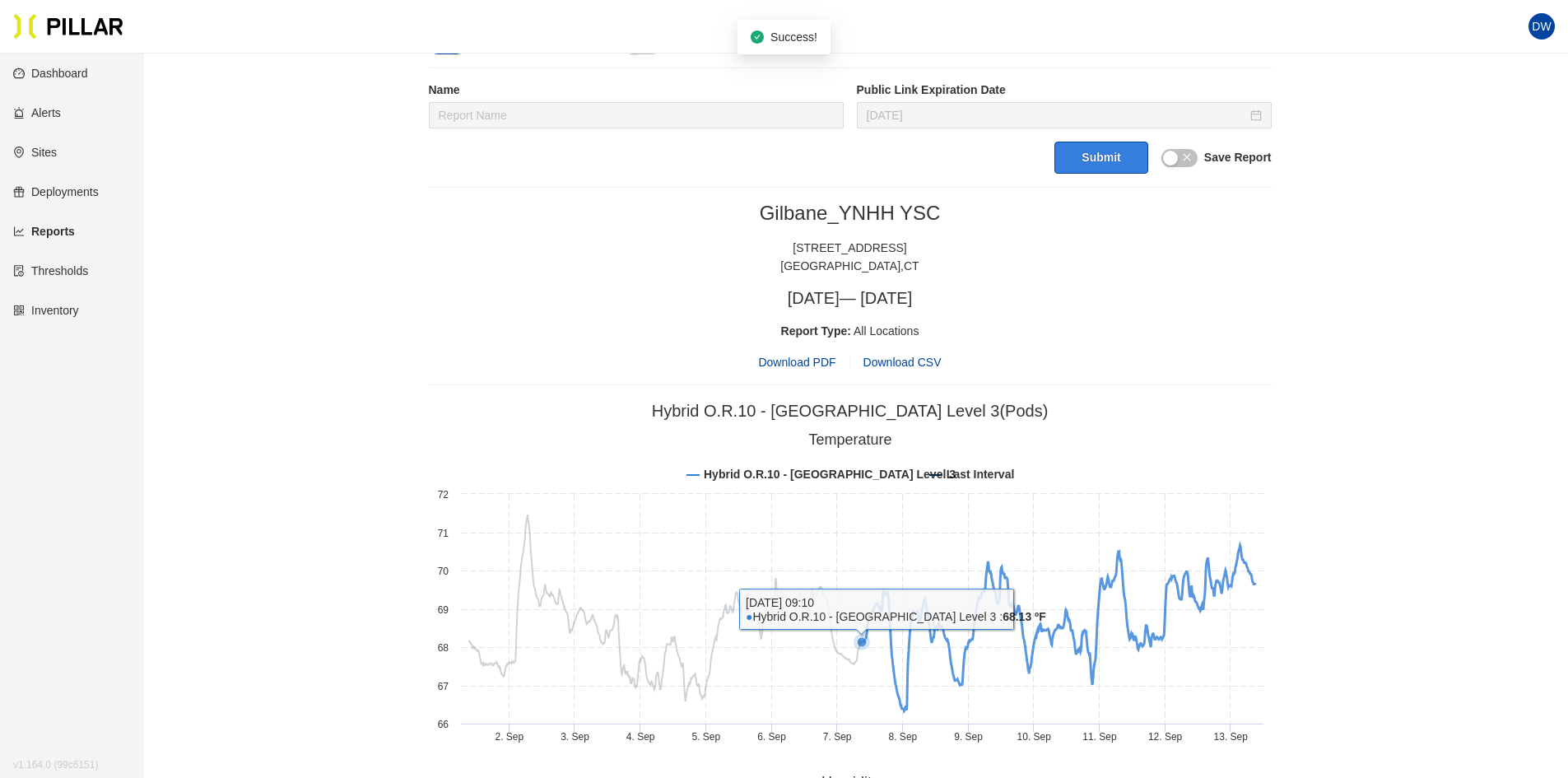
scroll to position [564, 0]
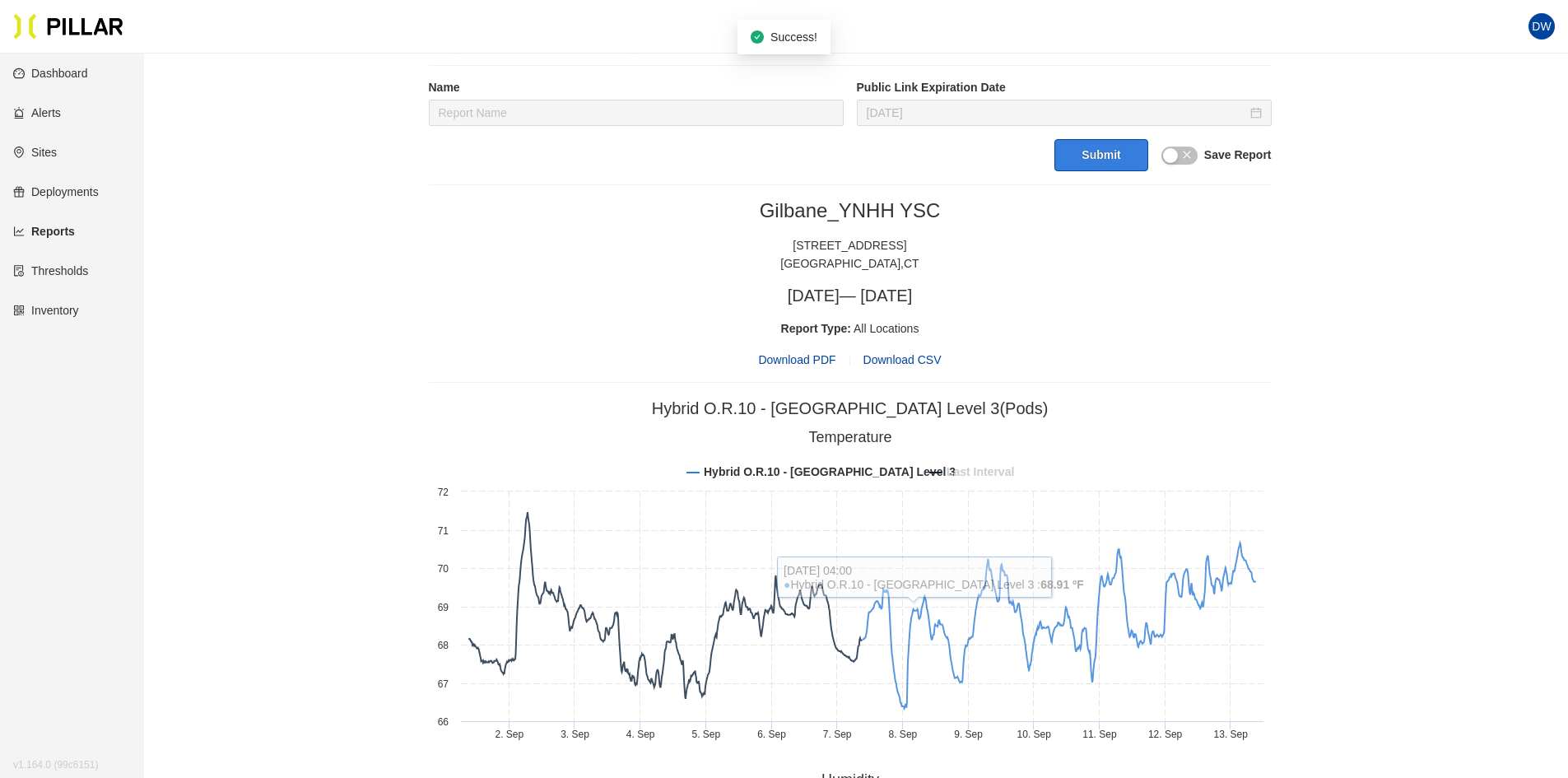
click at [973, 470] on tspan "Last Interval" at bounding box center [980, 471] width 67 height 13
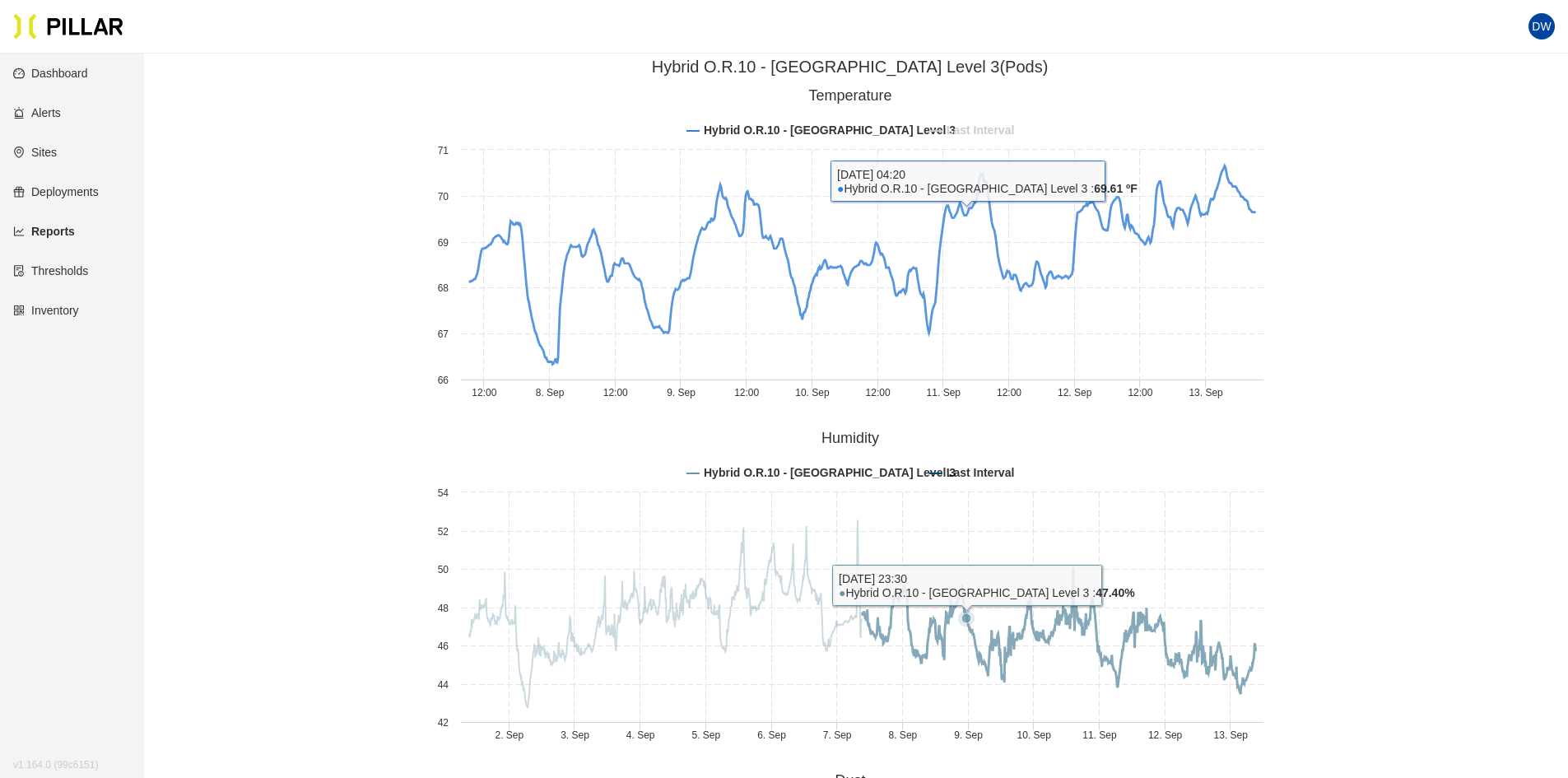
scroll to position [1058, 0]
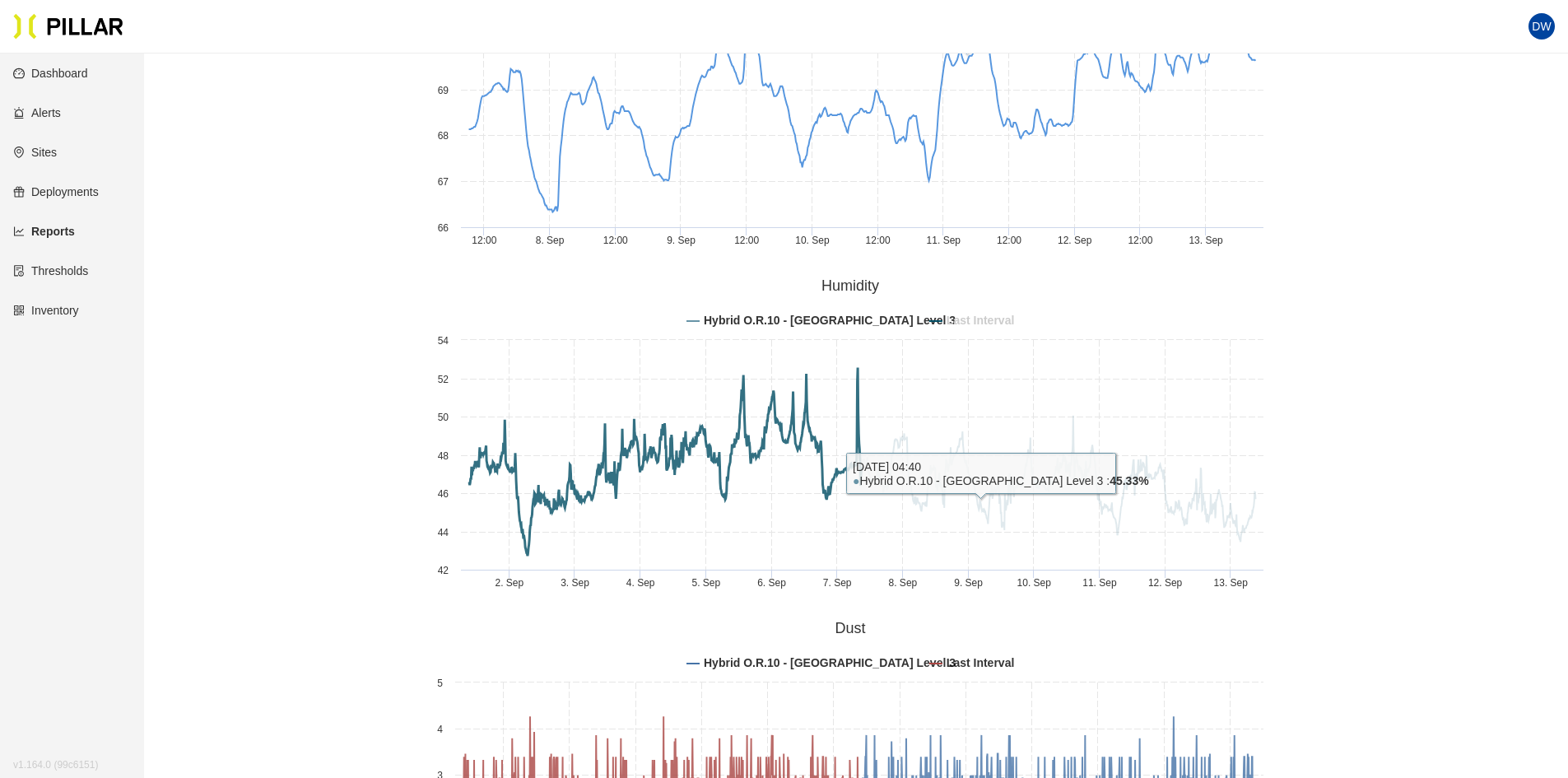
click at [987, 320] on tspan "Last Interval" at bounding box center [980, 320] width 67 height 13
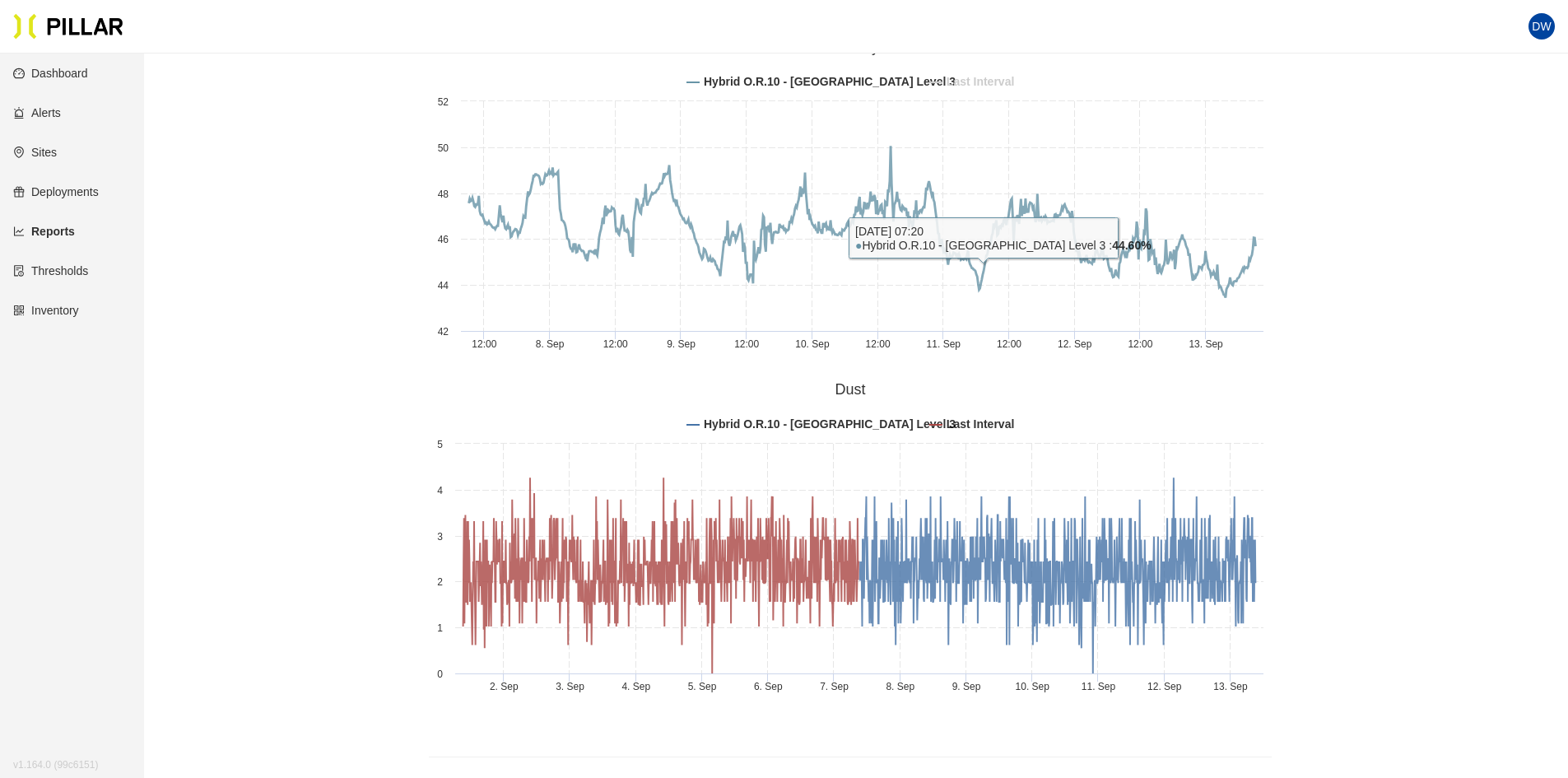
scroll to position [1305, 0]
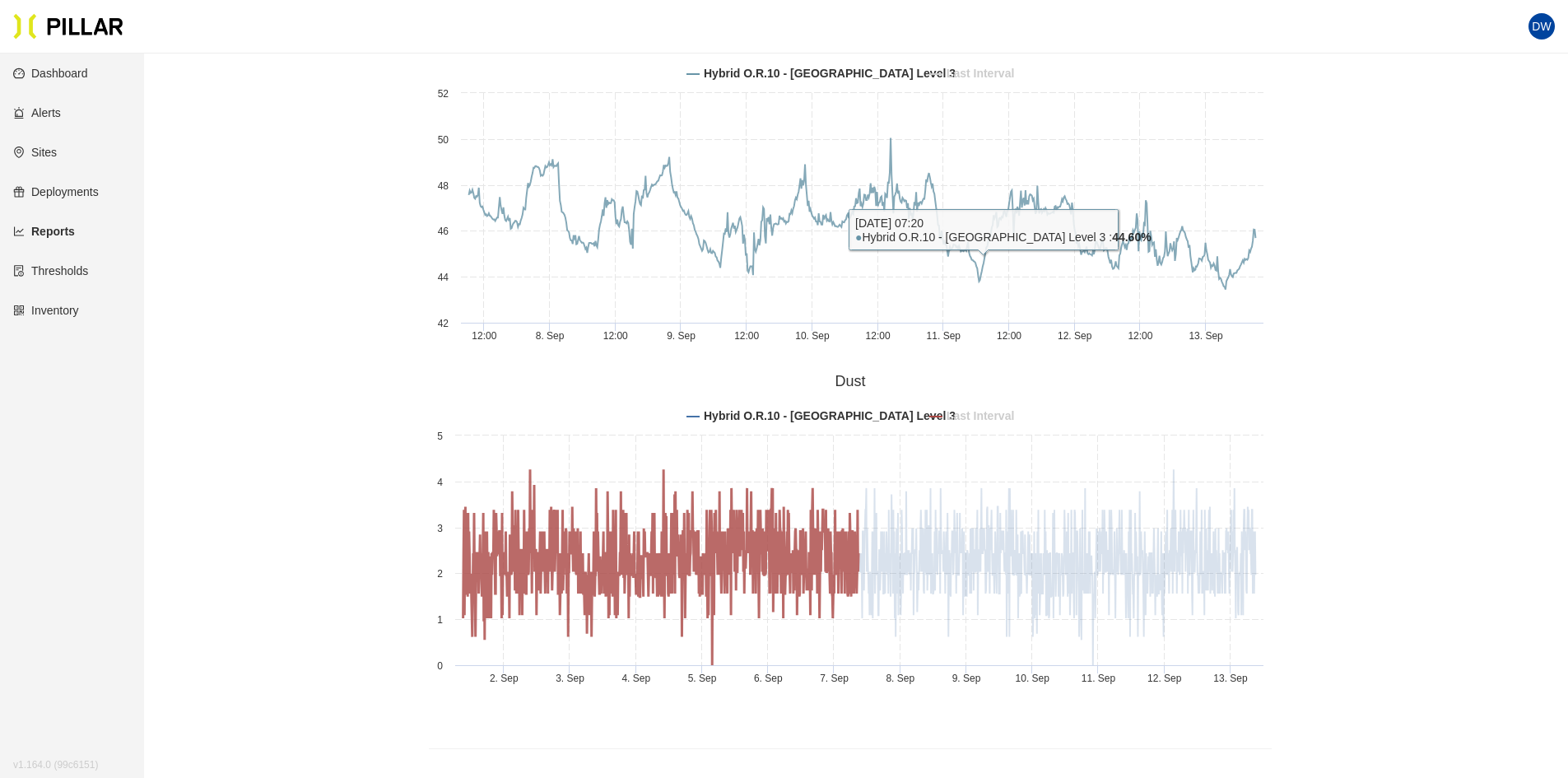
click at [983, 421] on tspan "Last Interval" at bounding box center [980, 416] width 67 height 13
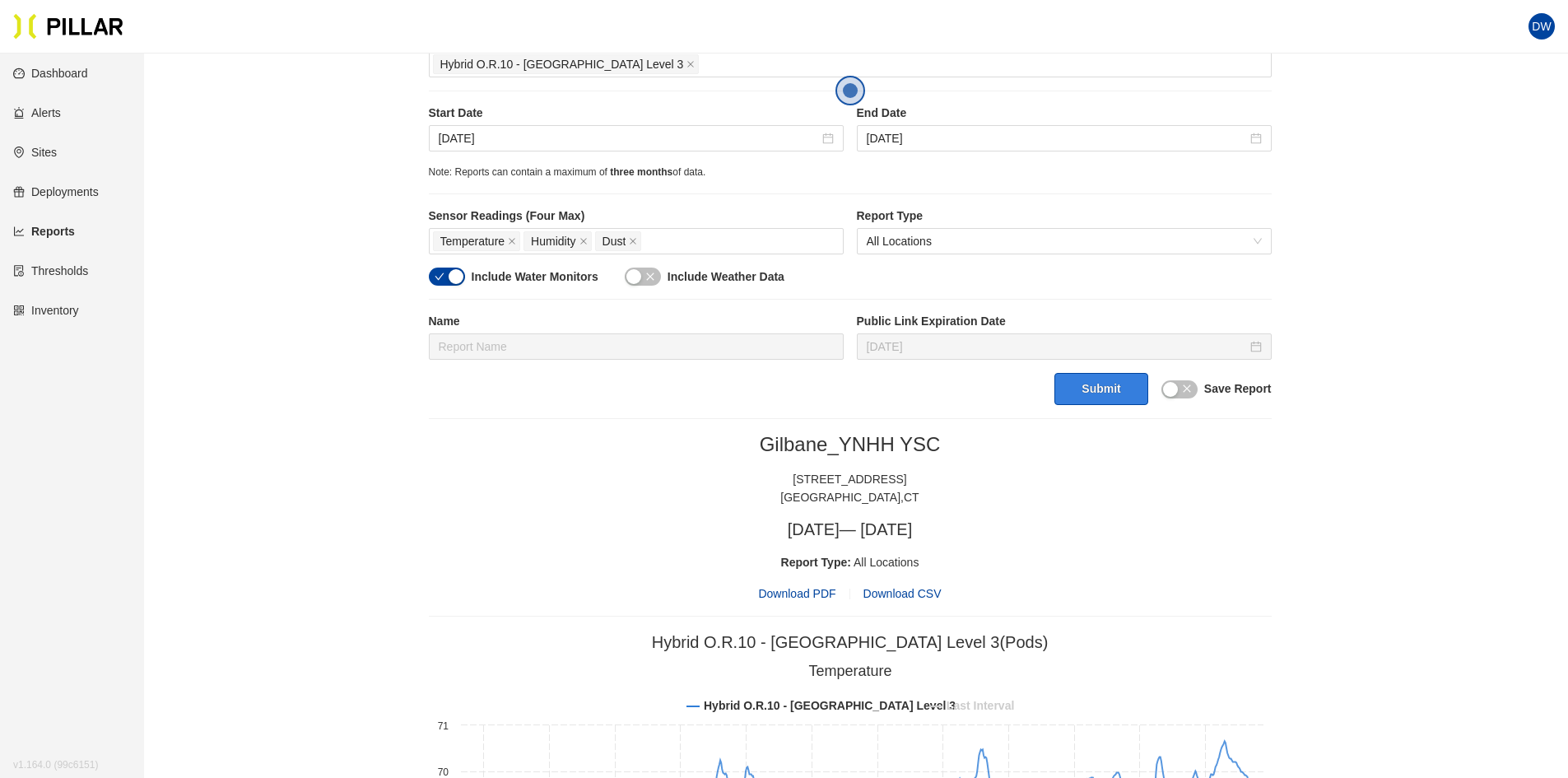
scroll to position [412, 0]
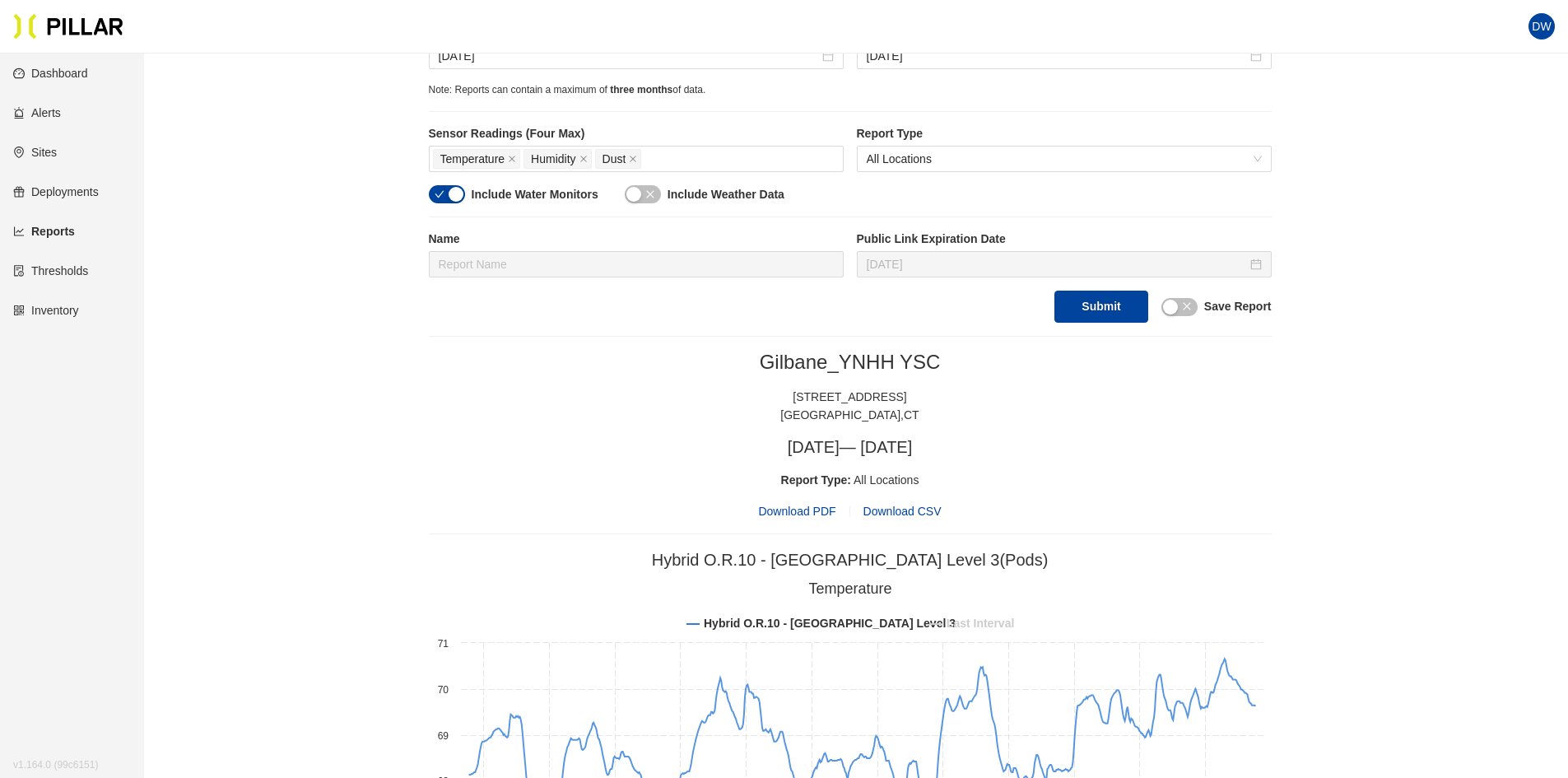
click at [811, 515] on span "Download PDF" at bounding box center [797, 511] width 77 height 18
